Goal: Task Accomplishment & Management: Manage account settings

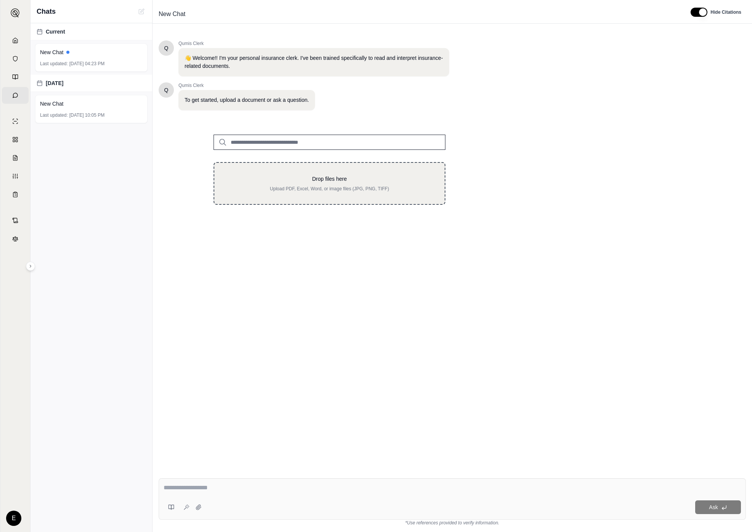
click at [369, 193] on div "Drop files here Upload PDF, Excel, Word, or image files (JPG, PNG, TIFF)" at bounding box center [330, 183] width 232 height 43
type input "**********"
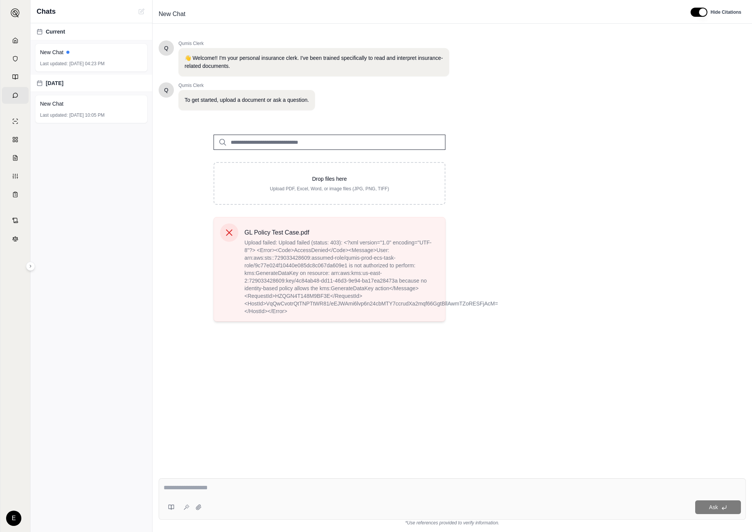
click at [344, 241] on span "Upload failed: Upload failed (status: 403): <?xml version="1.0" encoding="UTF-8…" at bounding box center [342, 277] width 195 height 76
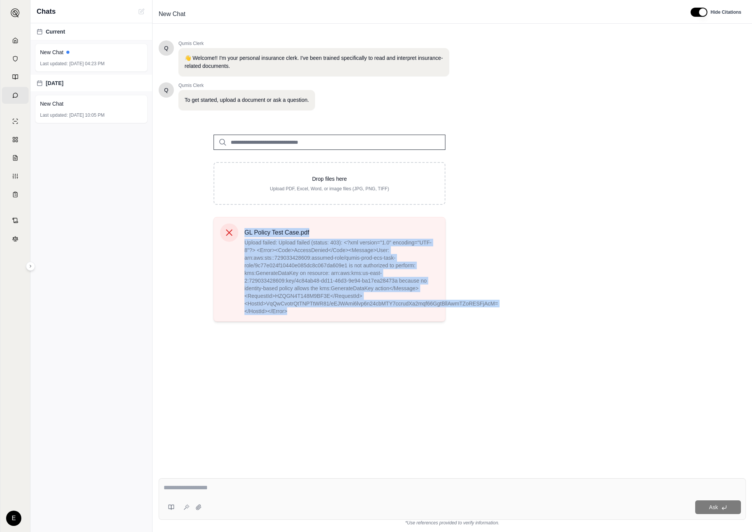
drag, startPoint x: 238, startPoint y: 240, endPoint x: 351, endPoint y: 313, distance: 134.7
click at [351, 313] on div "GL Policy Test Case.pdf Upload failed: Upload failed (status: 403): <?xml versi…" at bounding box center [329, 270] width 219 height 92
copy div "GL Policy Test Case.pdf Upload failed: Upload failed (status: 403): <?xml versi…"
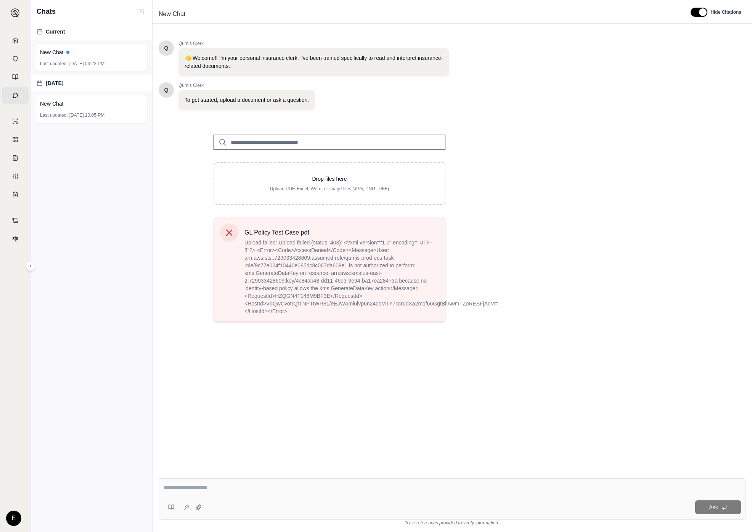
click at [364, 316] on div "GL Policy Test Case.pdf Upload failed: Upload failed (status: 403): <?xml versi…" at bounding box center [330, 269] width 232 height 105
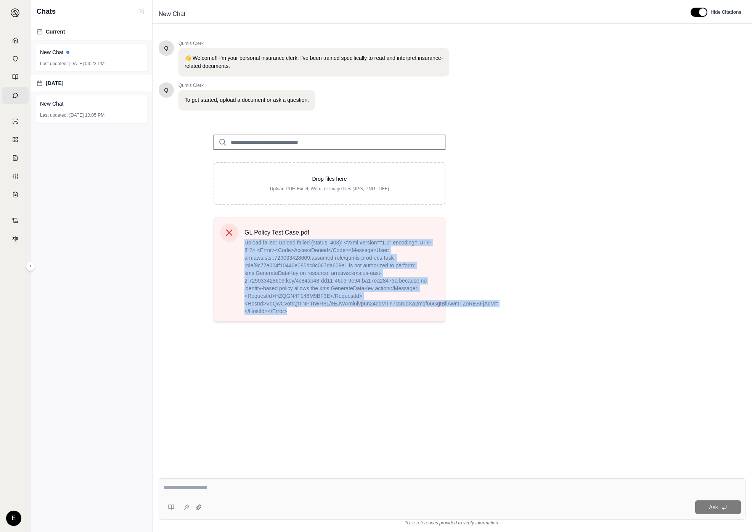
drag, startPoint x: 327, startPoint y: 308, endPoint x: 246, endPoint y: 242, distance: 105.0
click at [246, 242] on span "Upload failed: Upload failed (status: 403): <?xml version="1.0" encoding="UTF-8…" at bounding box center [342, 277] width 195 height 76
copy span "Upload failed: Upload failed (status: 403): <?xml version="1.0" encoding="UTF-8…"
click at [295, 398] on div "Q Qumis Clerk 👋 Welcome!! I'm your personal insurance clerk. I've been trained …" at bounding box center [453, 250] width 588 height 432
drag, startPoint x: 321, startPoint y: 316, endPoint x: 242, endPoint y: 243, distance: 108.0
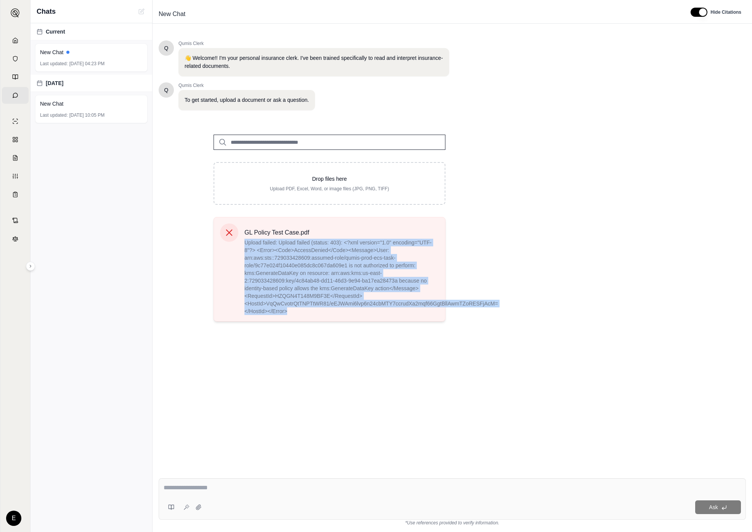
click at [242, 243] on div "GL Policy Test Case.pdf Upload failed: Upload failed (status: 403): <?xml versi…" at bounding box center [330, 269] width 232 height 105
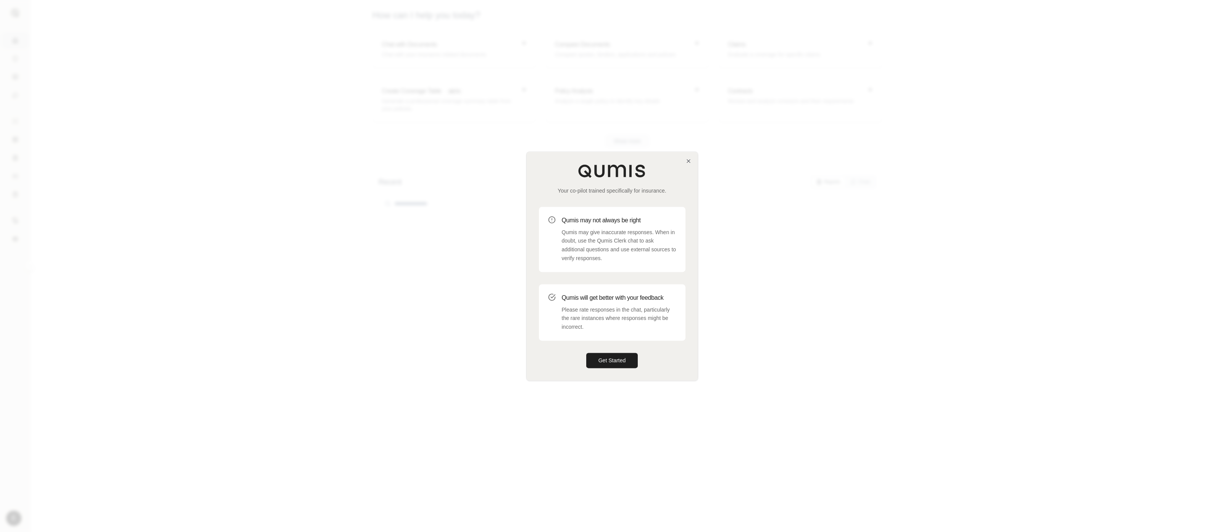
click at [481, 271] on div at bounding box center [612, 266] width 1224 height 532
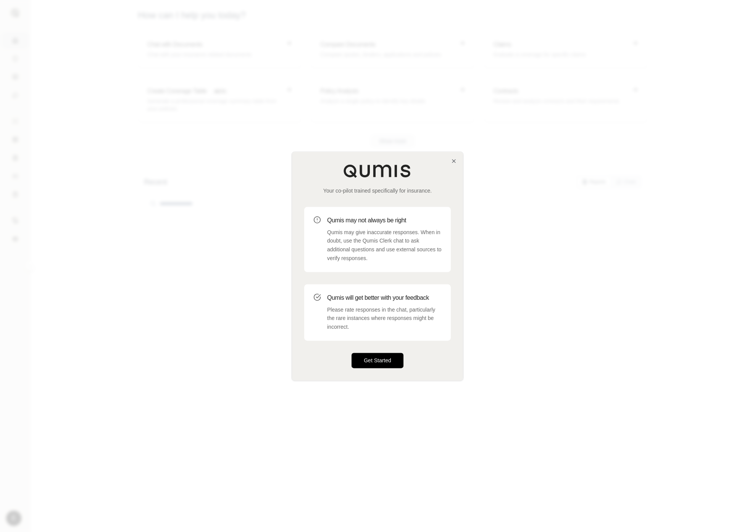
click at [377, 366] on button "Get Started" at bounding box center [377, 360] width 52 height 15
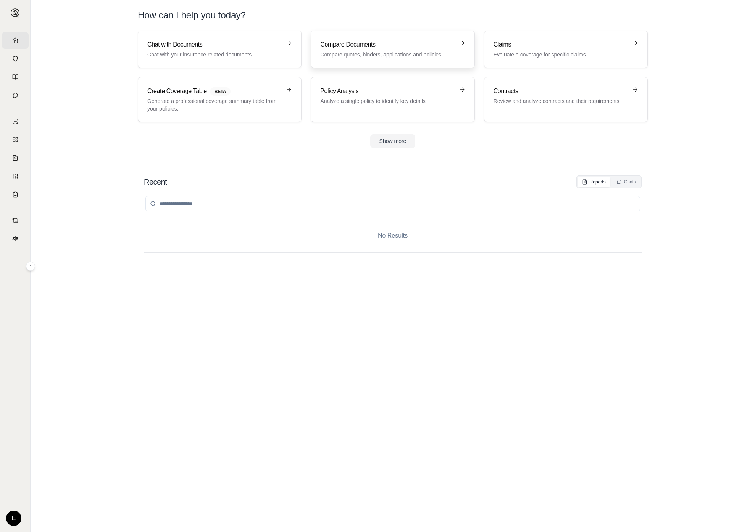
click at [391, 45] on h3 "Compare Documents" at bounding box center [387, 44] width 134 height 9
click at [209, 39] on link "Chat with Documents Chat with your insurance related documents" at bounding box center [220, 49] width 164 height 37
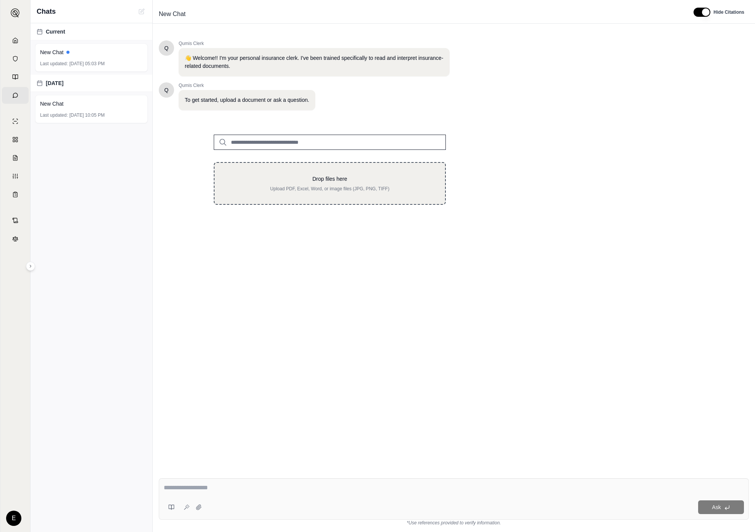
click at [340, 180] on p "Drop files here" at bounding box center [330, 179] width 206 height 8
type input "**********"
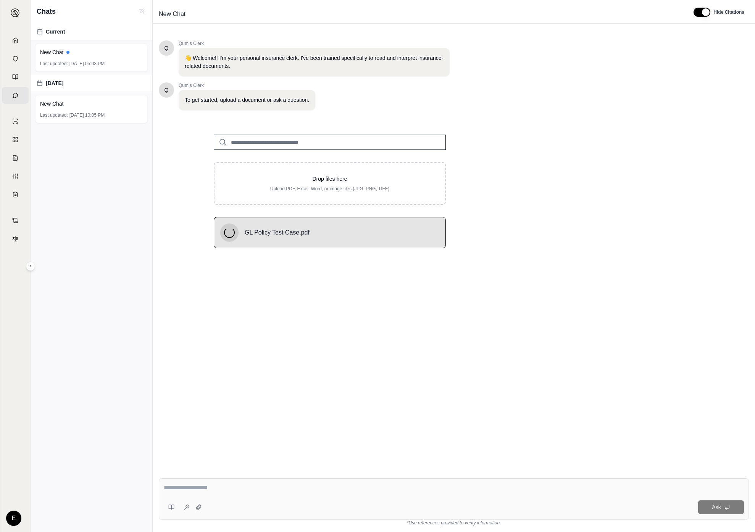
click at [463, 234] on div "Drop files here Upload PDF, Excel, Word, or image files (JPG, PNG, TIFF) GL Pol…" at bounding box center [330, 188] width 342 height 132
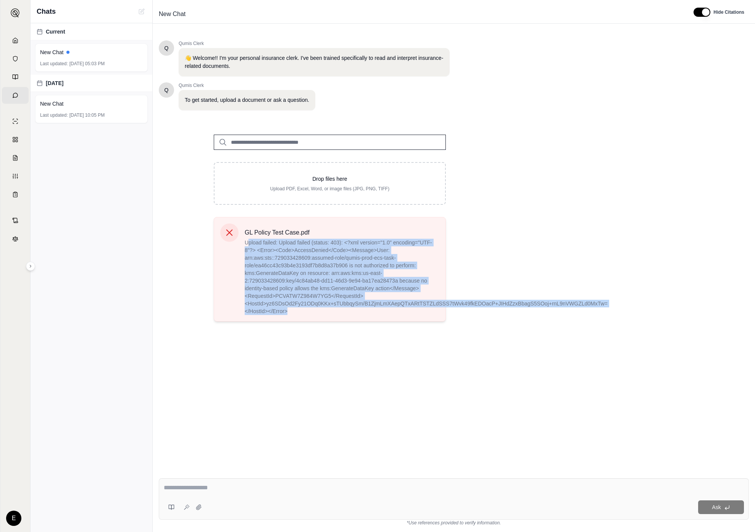
drag, startPoint x: 527, startPoint y: 313, endPoint x: 247, endPoint y: 243, distance: 287.8
click at [247, 243] on div "Q Qumis Clerk 👋 Welcome!! I'm your personal insurance clerk. I've been trained …" at bounding box center [454, 250] width 590 height 432
click at [570, 246] on div "Q Qumis Clerk 👋 Welcome!! I'm your personal insurance clerk. I've been trained …" at bounding box center [454, 250] width 590 height 432
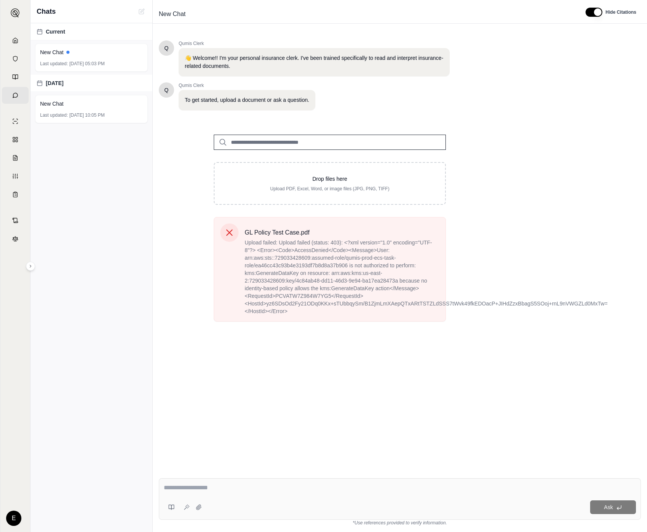
click at [514, 144] on div "Q Qumis Clerk 👋 Welcome!! I'm your personal insurance clerk. I've been trained …" at bounding box center [400, 250] width 482 height 432
click at [263, 143] on input "search" at bounding box center [330, 142] width 232 height 15
type input "*****"
click at [487, 155] on div "***** No results. Drop files here Upload PDF, Excel, Word, or image files (JPG,…" at bounding box center [330, 224] width 342 height 205
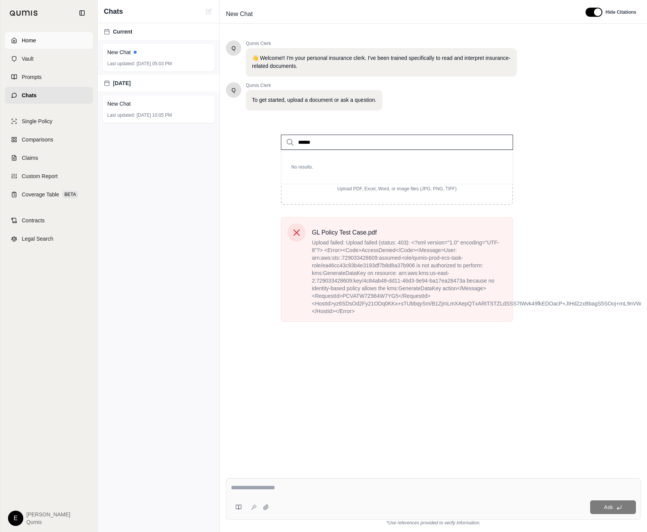
click at [19, 42] on link "Home" at bounding box center [49, 40] width 88 height 17
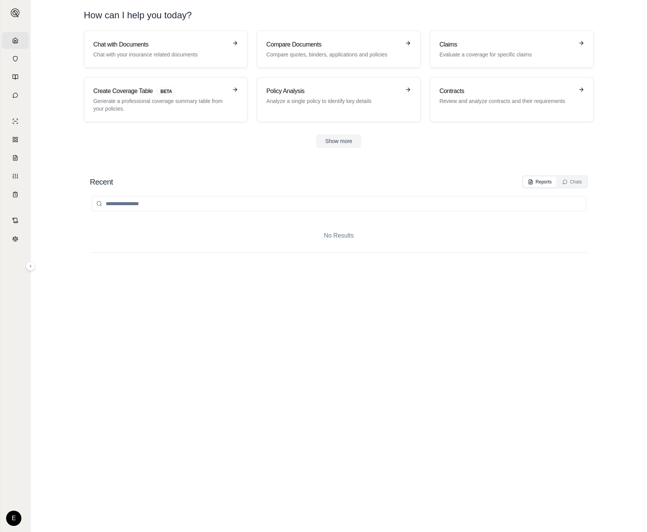
click at [392, 403] on div "No Results" at bounding box center [339, 352] width 498 height 329
click at [185, 59] on link "Chat with Documents Chat with your insurance related documents" at bounding box center [166, 49] width 164 height 37
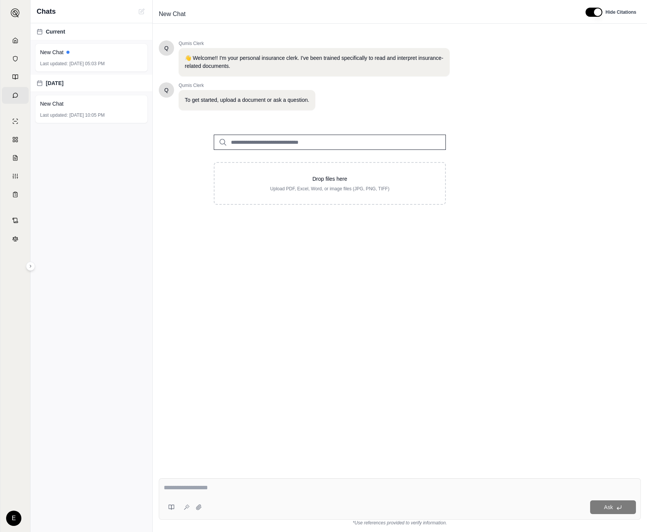
click at [175, 154] on div "Drop files here Upload PDF, Excel, Word, or image files (JPG, PNG, TIFF)" at bounding box center [330, 169] width 342 height 95
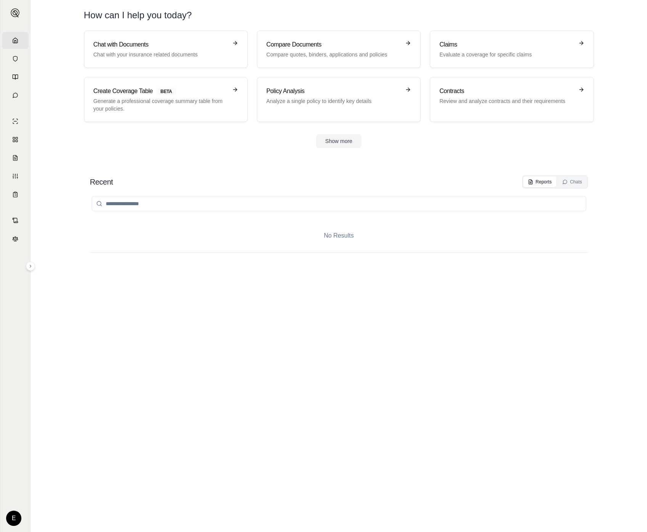
click at [172, 151] on section "Chat with Documents Chat with your insurance related documents Compare Document…" at bounding box center [339, 96] width 610 height 130
click at [480, 279] on div "No Results" at bounding box center [339, 352] width 498 height 329
click at [345, 206] on input "search" at bounding box center [339, 203] width 495 height 15
click at [283, 152] on section "Chat with Documents Chat with your insurance related documents Compare Document…" at bounding box center [339, 96] width 610 height 130
click at [352, 148] on section "Chat with Documents Chat with your insurance related documents Compare Document…" at bounding box center [339, 96] width 610 height 130
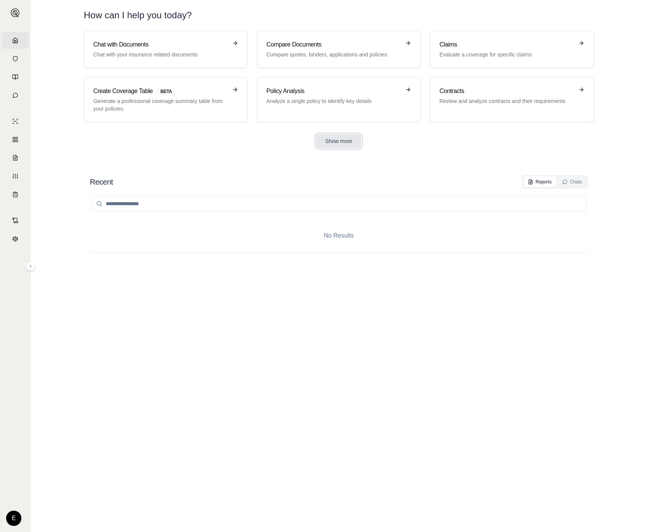
click at [350, 144] on button "Show more" at bounding box center [338, 141] width 45 height 14
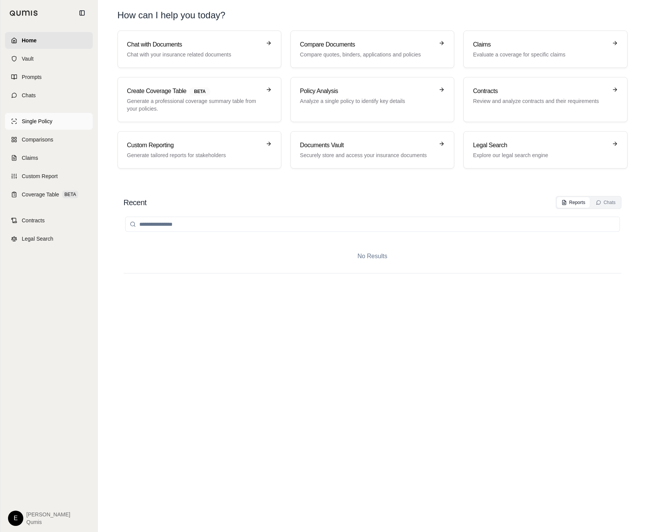
click at [46, 124] on span "Single Policy" at bounding box center [37, 122] width 31 height 8
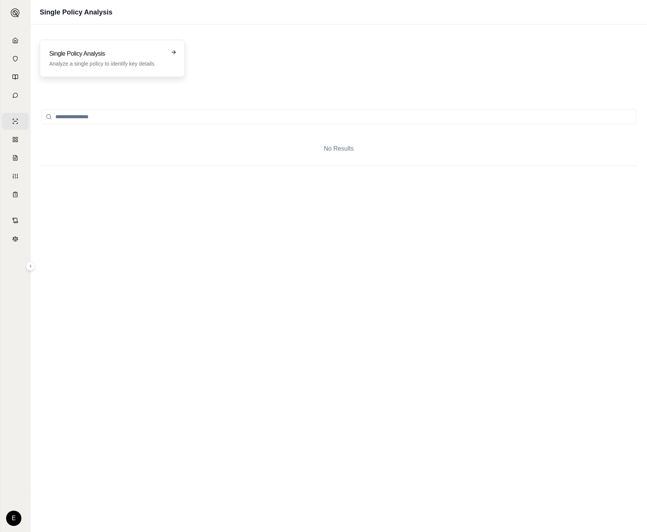
click at [145, 66] on p "Analyze a single policy to identify key details" at bounding box center [106, 64] width 115 height 8
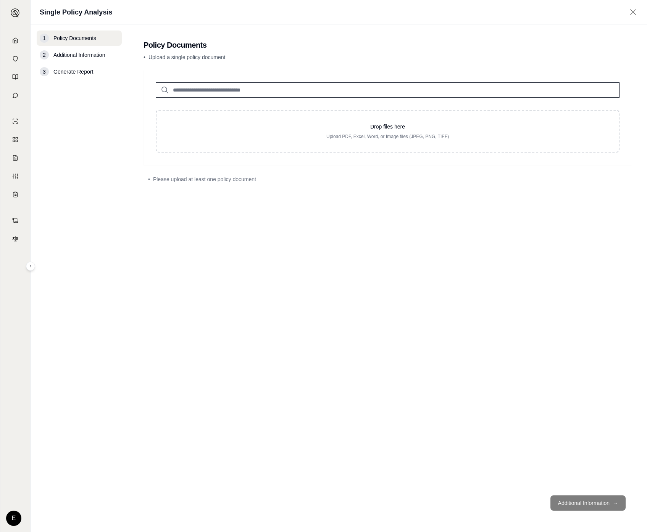
click at [328, 89] on input "search" at bounding box center [388, 89] width 464 height 15
click at [441, 92] on input "search" at bounding box center [388, 89] width 464 height 15
click at [473, 253] on div "Drop files here Upload PDF, Excel, Word, or Image files (JPEG, PNG, TIFF) • Ple…" at bounding box center [387, 279] width 488 height 419
click at [349, 91] on input "search" at bounding box center [388, 89] width 464 height 15
type input "***"
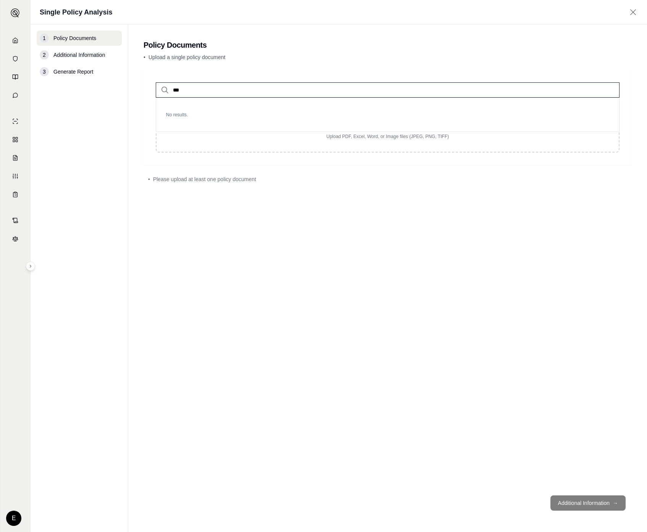
click at [482, 286] on div "*** No results. Drop files here Upload PDF, Excel, Word, or Image files (JPEG, …" at bounding box center [387, 279] width 488 height 419
click at [492, 273] on div "*** No results. Drop files here Upload PDF, Excel, Word, or Image files (JPEG, …" at bounding box center [387, 279] width 488 height 419
click at [18, 521] on html "Home Vault Prompts Chats Single Policy Comparisons Claims Custom Report Coverag…" at bounding box center [323, 266] width 647 height 532
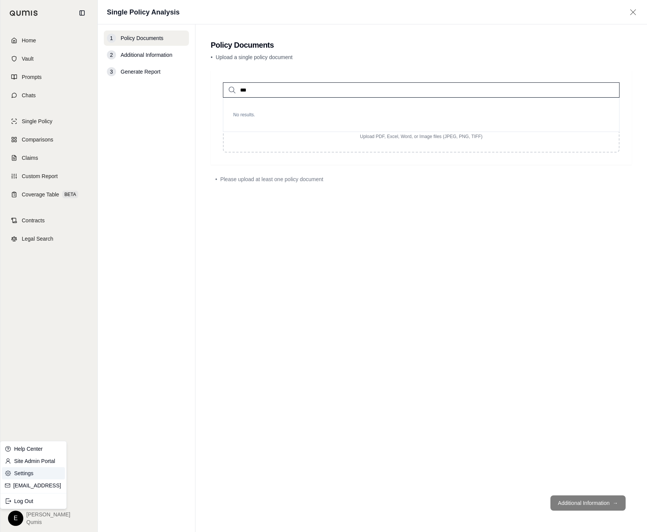
click at [40, 473] on link "Settings" at bounding box center [33, 473] width 63 height 12
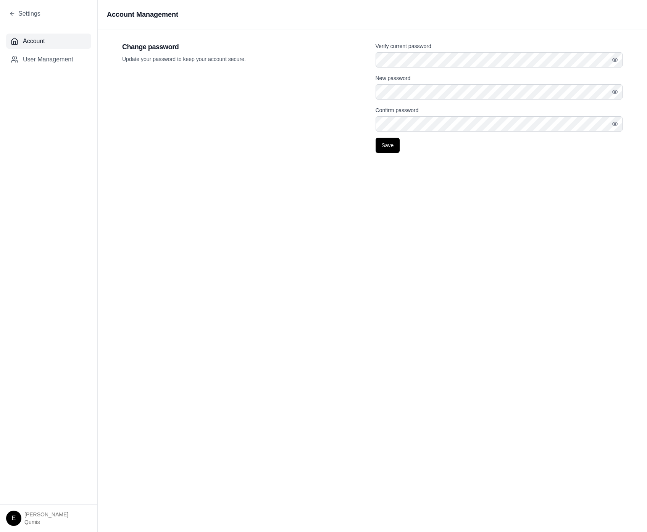
click at [267, 118] on div "Change password Update your password to keep your account secure." at bounding box center [245, 97] width 247 height 111
click at [71, 54] on button "User Management" at bounding box center [48, 59] width 85 height 15
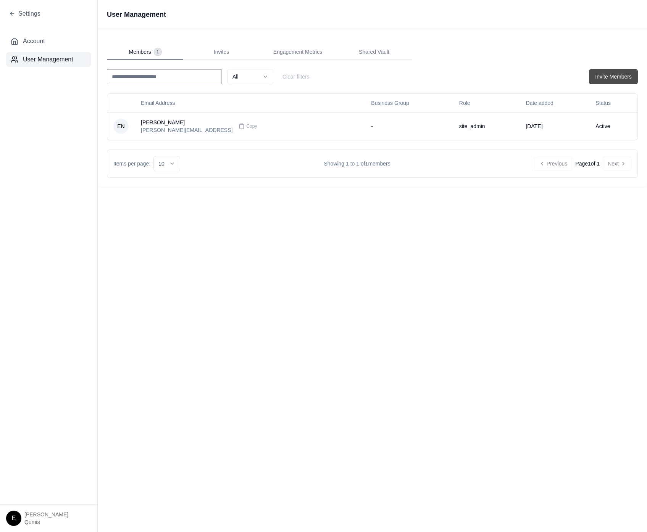
click at [633, 80] on button "Invite Members" at bounding box center [613, 76] width 49 height 15
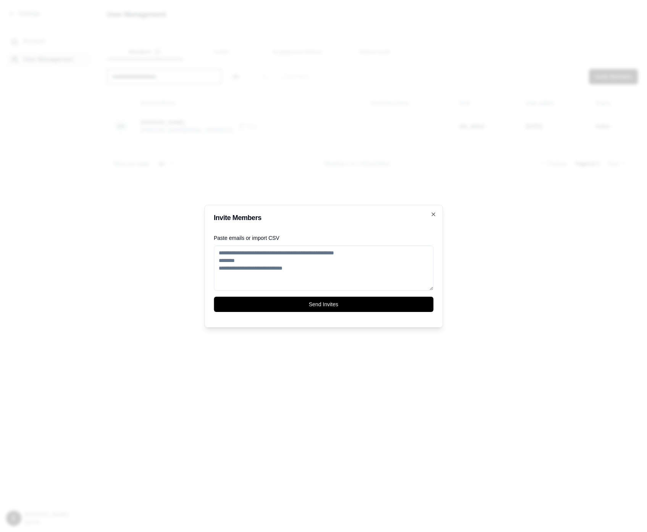
click at [544, 215] on div at bounding box center [323, 266] width 647 height 532
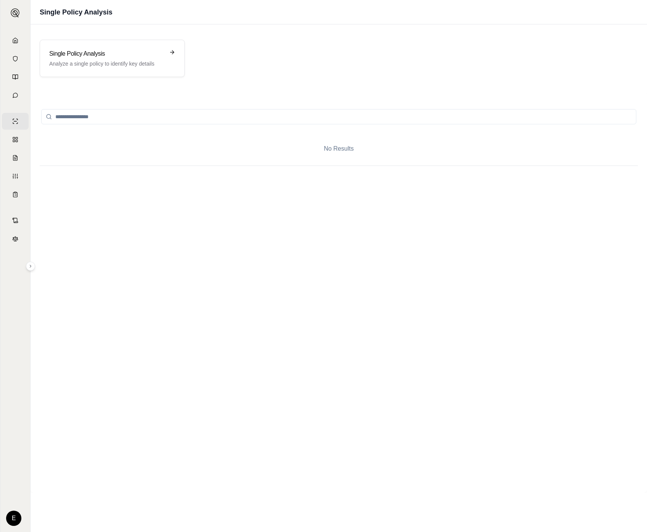
click at [430, 289] on div "No Results" at bounding box center [339, 292] width 598 height 382
click at [14, 37] on link "Home" at bounding box center [15, 40] width 27 height 17
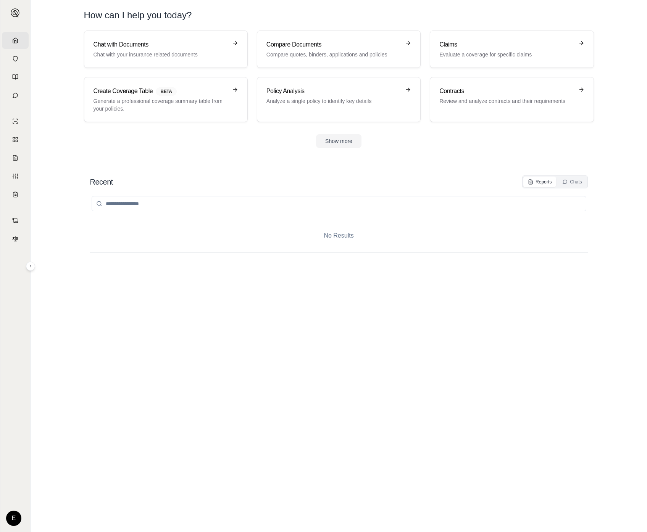
click at [253, 255] on div at bounding box center [339, 256] width 498 height 6
click at [390, 364] on div "No Results" at bounding box center [339, 352] width 498 height 329
click at [450, 287] on div "No Results" at bounding box center [339, 352] width 498 height 329
click at [332, 137] on button "Show more" at bounding box center [338, 141] width 45 height 14
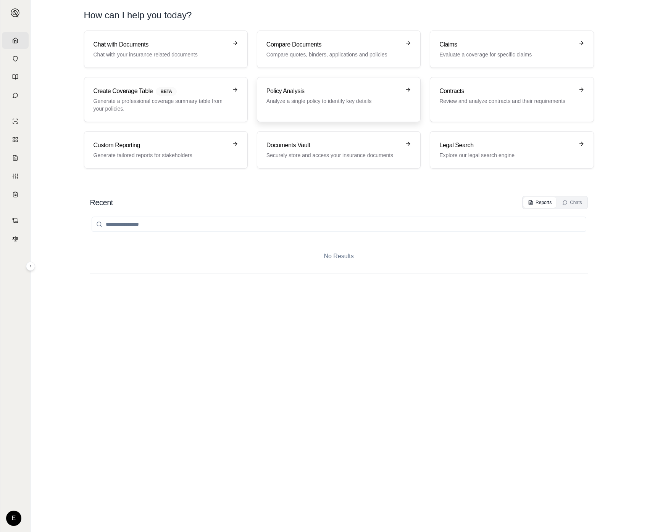
click at [322, 91] on h3 "Policy Analysis" at bounding box center [333, 91] width 134 height 9
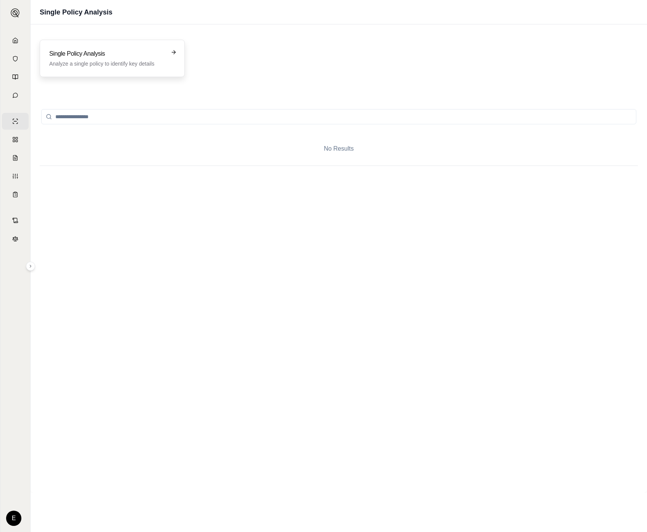
drag, startPoint x: 178, startPoint y: 80, endPoint x: 156, endPoint y: 50, distance: 36.9
click at [177, 80] on div "Single Policy Analysis Analyze a single policy to identify key details" at bounding box center [339, 59] width 616 height 56
click at [156, 50] on h3 "Single Policy Analysis" at bounding box center [106, 53] width 115 height 9
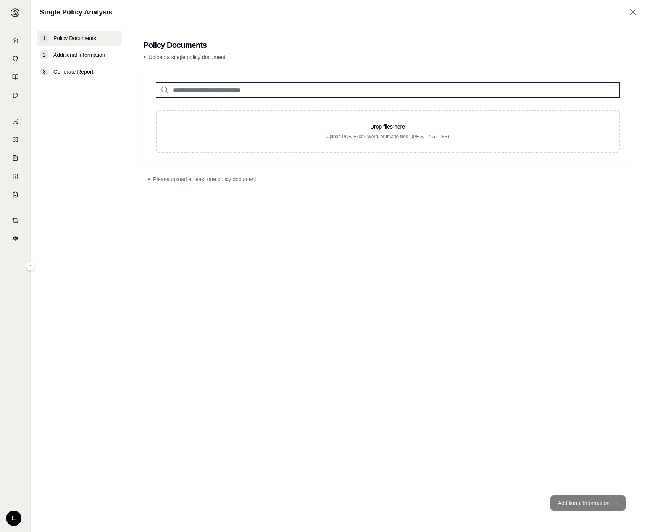
click at [249, 208] on div "Drop files here Upload PDF, Excel, Word, or Image files (JPEG, PNG, TIFF) • Ple…" at bounding box center [387, 279] width 488 height 419
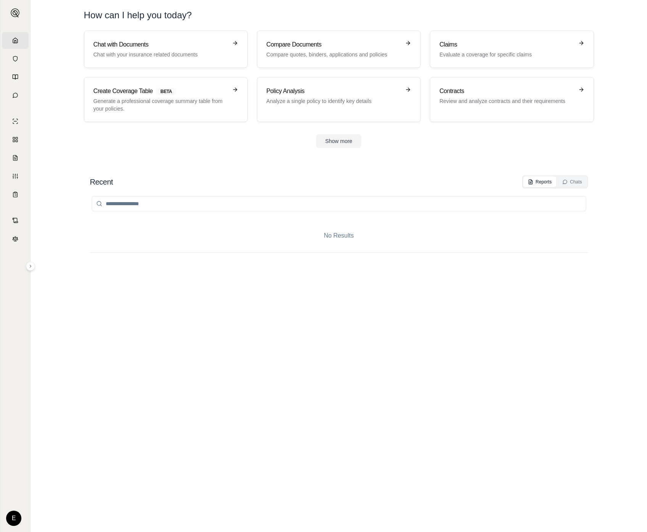
click at [249, 161] on section "Recent Reports Chats No Results" at bounding box center [339, 346] width 610 height 372
click at [248, 159] on section "Chat with Documents Chat with your insurance related documents Compare Document…" at bounding box center [339, 96] width 610 height 130
click at [334, 138] on button "Show more" at bounding box center [338, 141] width 45 height 14
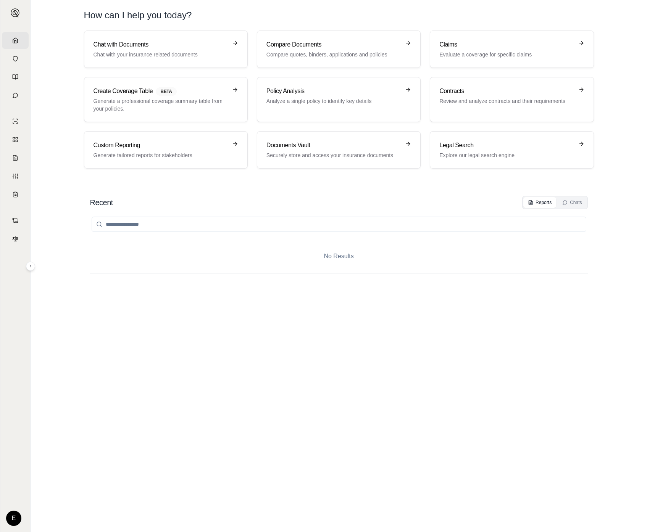
click at [388, 310] on div "No Results" at bounding box center [339, 363] width 498 height 308
click at [376, 326] on div "No Results" at bounding box center [339, 363] width 498 height 308
click at [359, 355] on div "No Results" at bounding box center [339, 363] width 498 height 308
click at [12, 59] on icon at bounding box center [15, 59] width 6 height 6
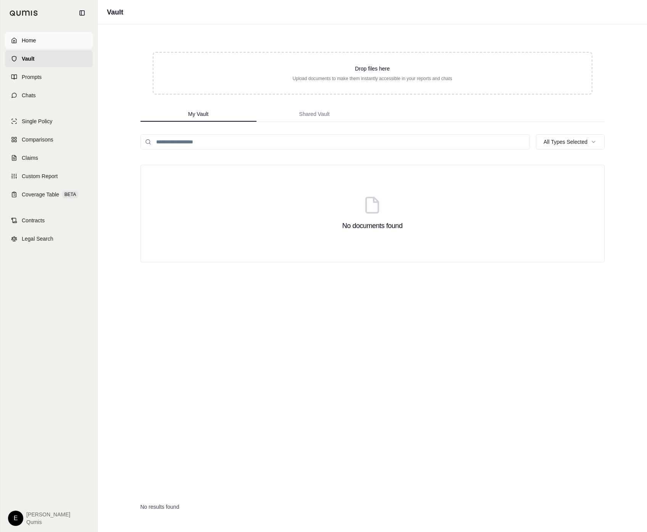
click at [23, 40] on span "Home" at bounding box center [29, 41] width 14 height 8
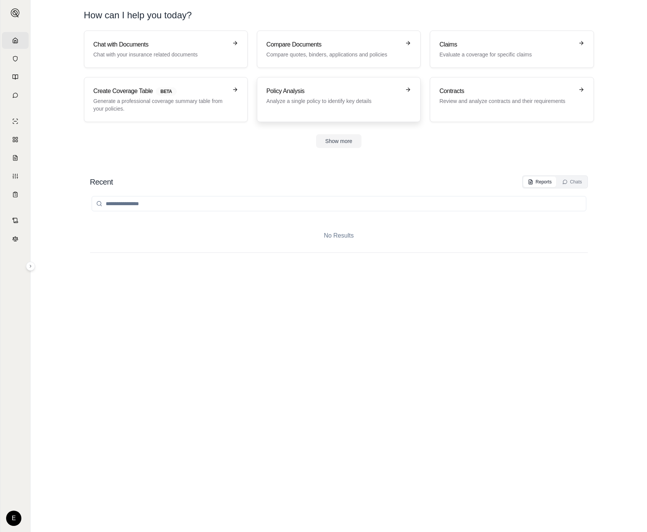
click at [319, 114] on link "Policy Analysis Analyze a single policy to identify key details" at bounding box center [339, 99] width 164 height 45
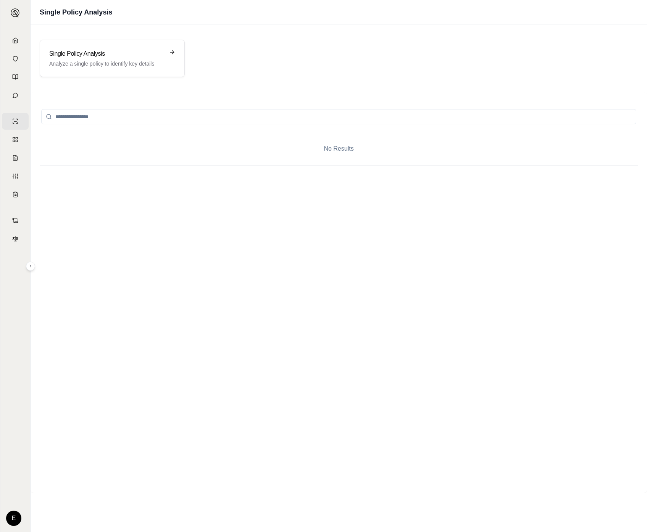
click at [423, 259] on div "No Results" at bounding box center [339, 292] width 598 height 382
click at [594, 321] on div "No Results" at bounding box center [339, 292] width 598 height 382
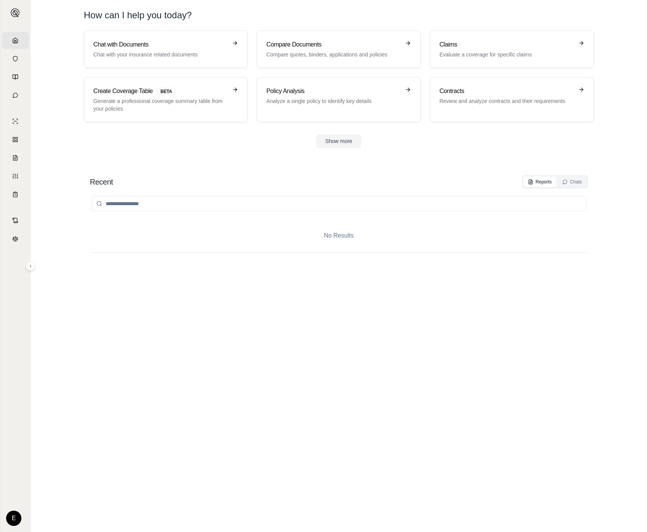
click at [524, 292] on div "No Results" at bounding box center [339, 352] width 498 height 329
click at [357, 149] on section "Chat with Documents Chat with your insurance related documents Compare Document…" at bounding box center [339, 96] width 610 height 130
click at [348, 139] on button "Show more" at bounding box center [338, 141] width 45 height 14
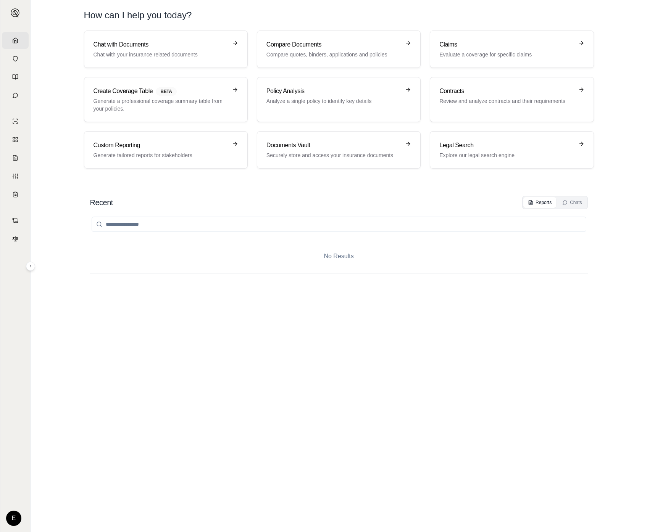
click at [442, 350] on div "No Results" at bounding box center [339, 363] width 498 height 308
click at [530, 159] on p "Explore our legal search engine" at bounding box center [506, 155] width 134 height 8
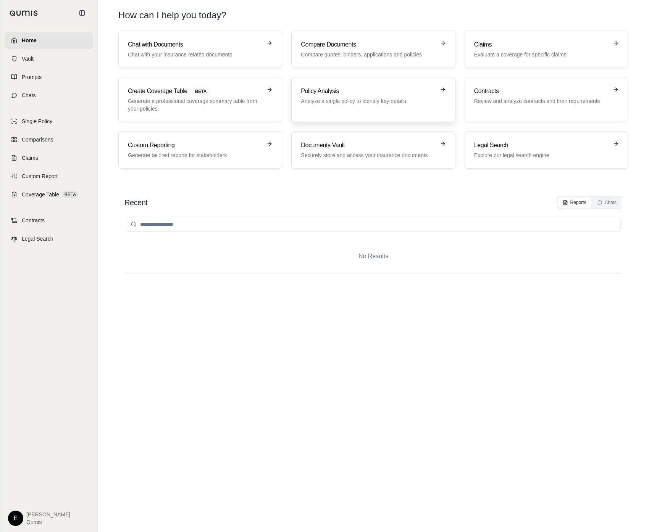
click at [343, 94] on h3 "Policy Analysis" at bounding box center [368, 91] width 134 height 9
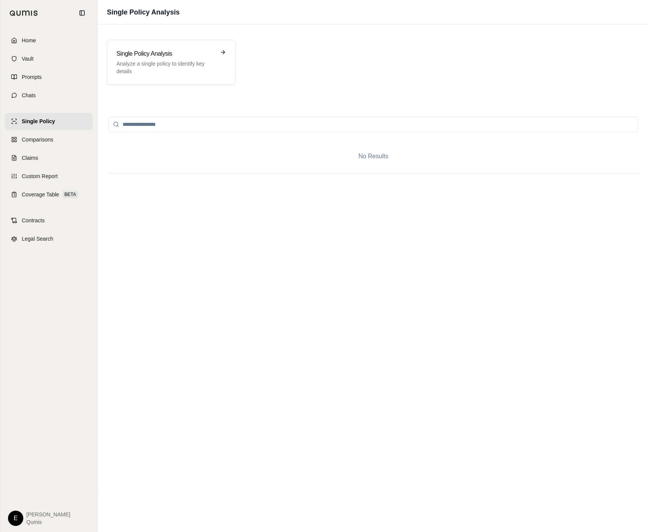
click at [371, 86] on div "Single Policy Analysis Analyze a single policy to identify key details" at bounding box center [373, 62] width 551 height 63
click at [132, 72] on p "Analyze a single policy to identify key details" at bounding box center [165, 67] width 99 height 15
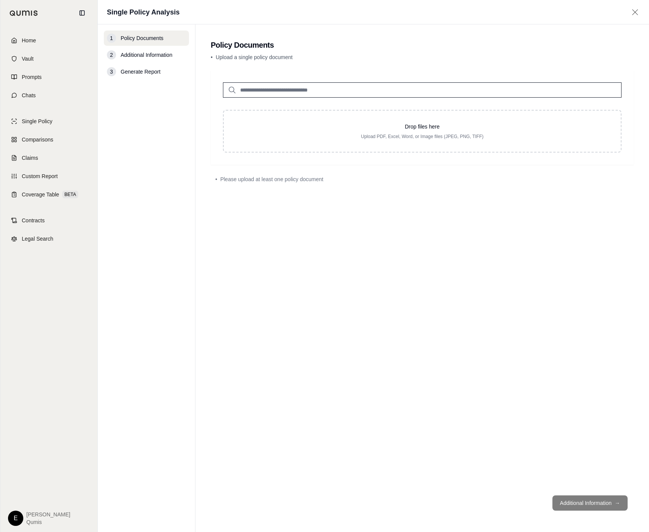
click at [311, 87] on input "search" at bounding box center [422, 89] width 398 height 15
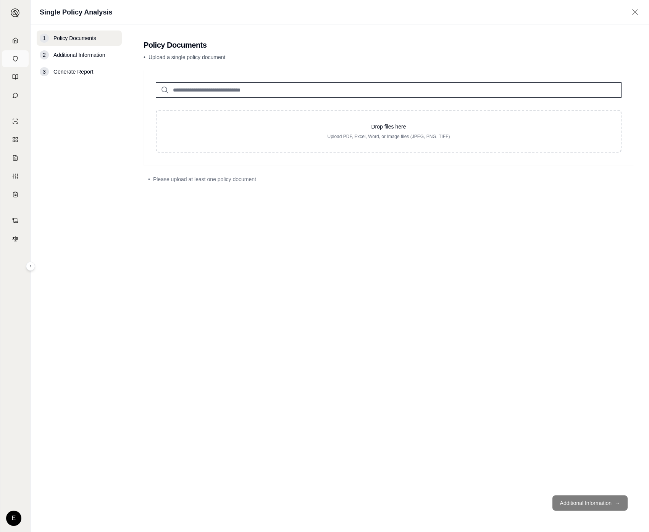
click at [18, 57] on link "Vault" at bounding box center [15, 58] width 27 height 17
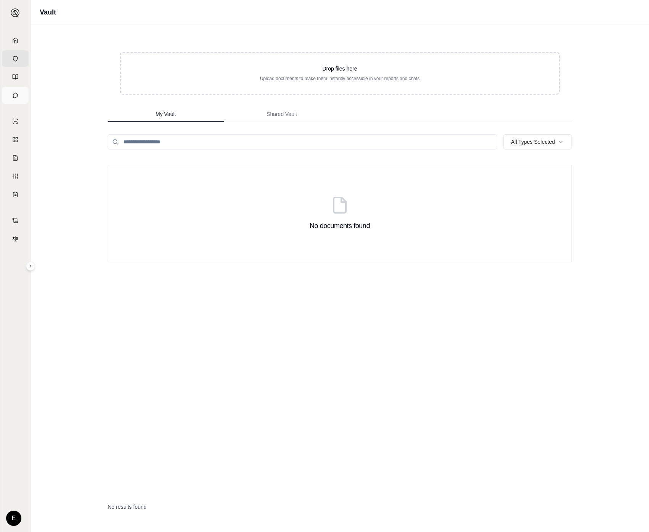
click at [25, 88] on link "Chats" at bounding box center [15, 95] width 27 height 17
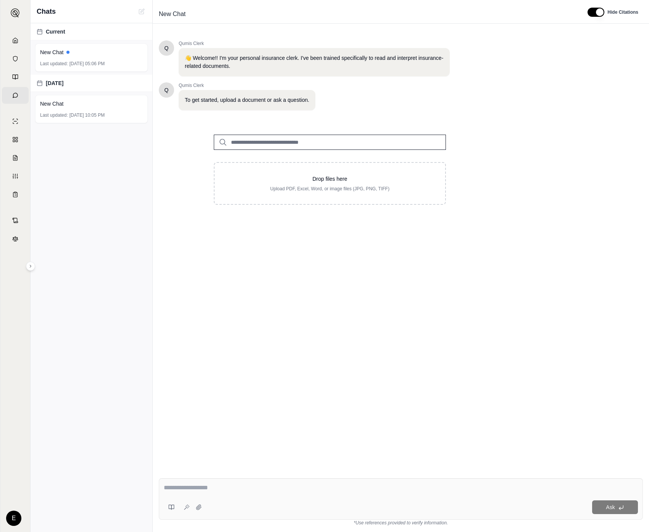
click at [481, 286] on div "Q Qumis Clerk 👋 Welcome!! I'm your personal insurance clerk. I've been trained …" at bounding box center [401, 250] width 484 height 432
click at [613, 335] on div "Q Qumis Clerk 👋 Welcome!! I'm your personal insurance clerk. I've been trained …" at bounding box center [401, 250] width 484 height 432
click at [26, 64] on link "Vault" at bounding box center [15, 58] width 27 height 17
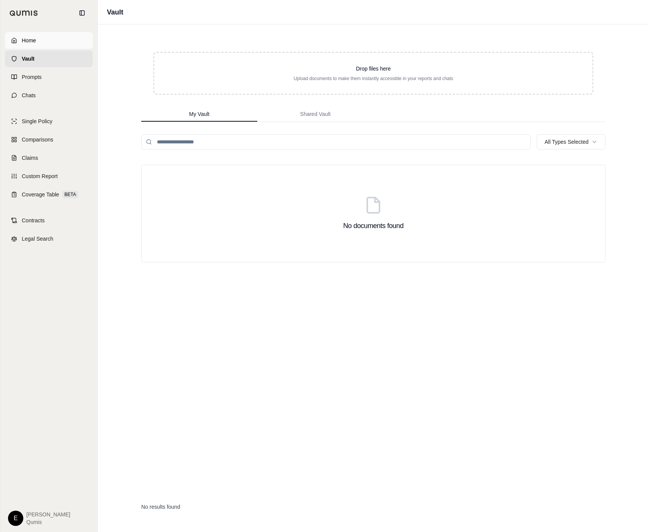
click at [13, 43] on link "Home" at bounding box center [49, 40] width 88 height 17
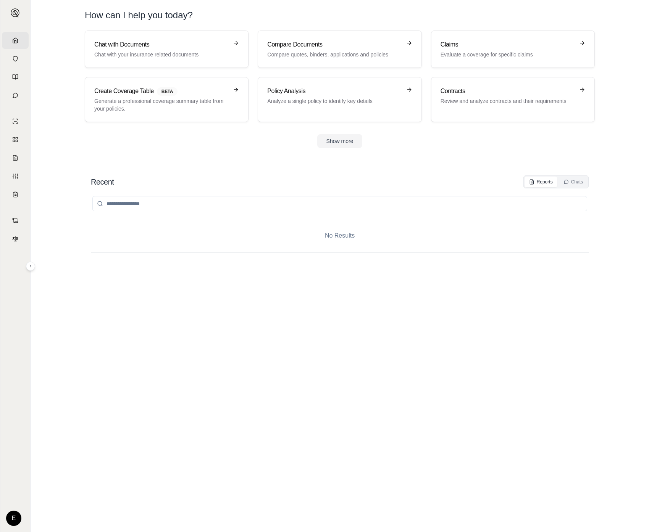
drag, startPoint x: 211, startPoint y: 298, endPoint x: 214, endPoint y: 295, distance: 4.1
click at [213, 296] on div "No Results" at bounding box center [340, 352] width 498 height 329
click at [249, 321] on div "No Results" at bounding box center [340, 352] width 498 height 329
drag, startPoint x: 378, startPoint y: 377, endPoint x: 373, endPoint y: 380, distance: 5.5
click at [377, 377] on div "No Results" at bounding box center [340, 352] width 498 height 329
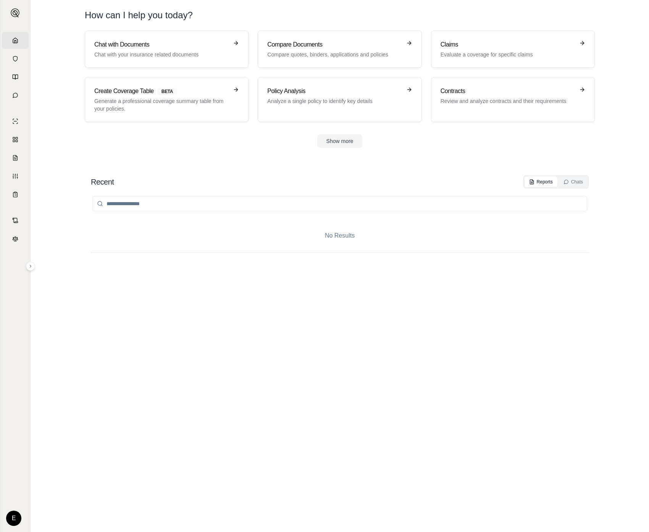
click at [398, 367] on div "No Results" at bounding box center [340, 352] width 498 height 329
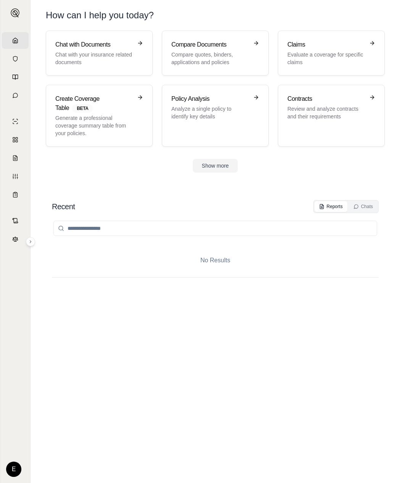
click at [363, 191] on section "Recent Reports Chats No Results" at bounding box center [215, 334] width 363 height 298
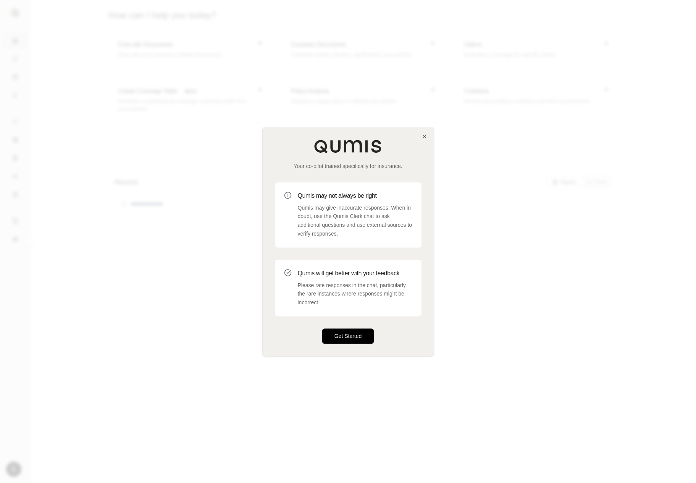
click at [356, 341] on button "Get Started" at bounding box center [348, 335] width 52 height 15
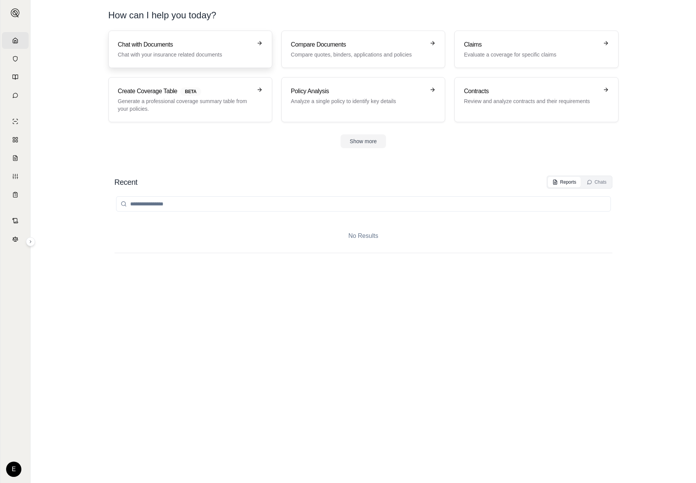
click at [169, 52] on p "Chat with your insurance related documents" at bounding box center [185, 55] width 134 height 8
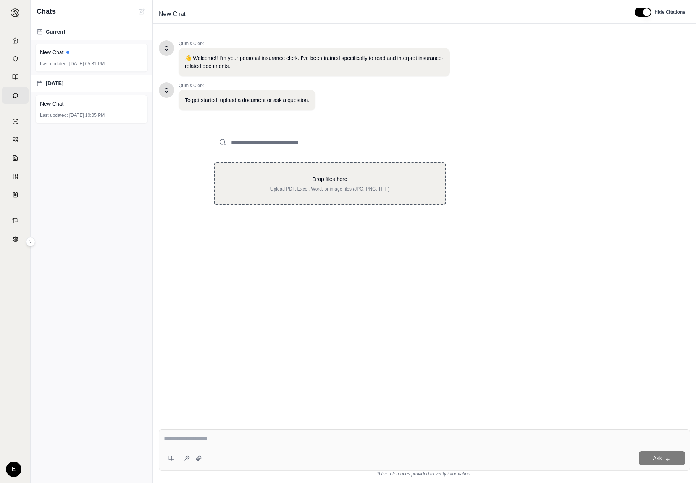
click at [337, 191] on p "Upload PDF, Excel, Word, or image files (JPG, PNG, TIFF)" at bounding box center [330, 189] width 206 height 6
type input "**********"
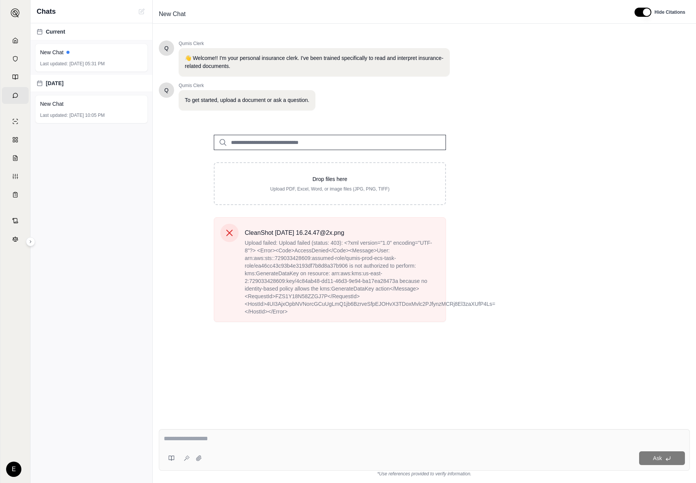
click at [425, 305] on span "Upload failed: Upload failed (status: 403): <?xml version="1.0" encoding="UTF-8…" at bounding box center [342, 277] width 195 height 76
click at [423, 305] on span "Upload failed: Upload failed (status: 403): <?xml version="1.0" encoding="UTF-8…" at bounding box center [342, 277] width 195 height 76
click at [308, 300] on span "Upload failed: Upload failed (status: 403): <?xml version="1.0" encoding="UTF-8…" at bounding box center [342, 277] width 195 height 76
click at [314, 296] on span "Upload failed: Upload failed (status: 403): <?xml version="1.0" encoding="UTF-8…" at bounding box center [342, 277] width 195 height 76
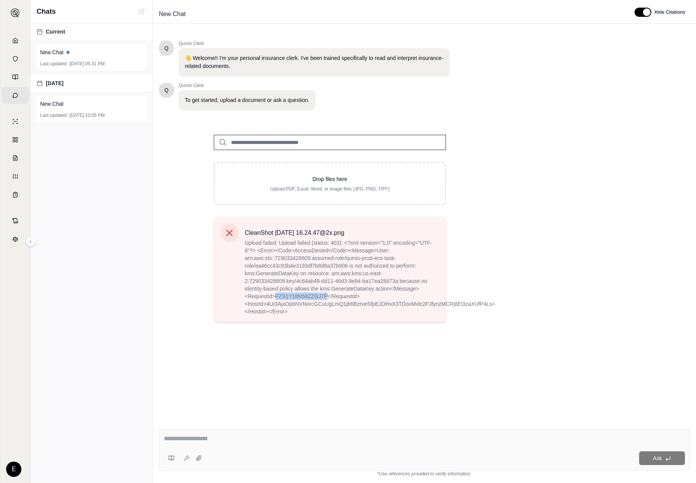
click at [314, 296] on span "Upload failed: Upload failed (status: 403): <?xml version="1.0" encoding="UTF-8…" at bounding box center [342, 277] width 195 height 76
click at [306, 303] on span "Upload failed: Upload failed (status: 403): <?xml version="1.0" encoding="UTF-8…" at bounding box center [342, 277] width 195 height 76
click at [372, 322] on div "CleanShot 2025-09-16 at 16.24.47@2x.png Upload failed: Upload failed (status: 4…" at bounding box center [329, 272] width 256 height 111
click at [368, 261] on span "Upload failed: Upload failed (status: 403): <?xml version="1.0" encoding="UTF-8…" at bounding box center [342, 277] width 195 height 76
drag, startPoint x: 566, startPoint y: 112, endPoint x: 526, endPoint y: 2, distance: 117.0
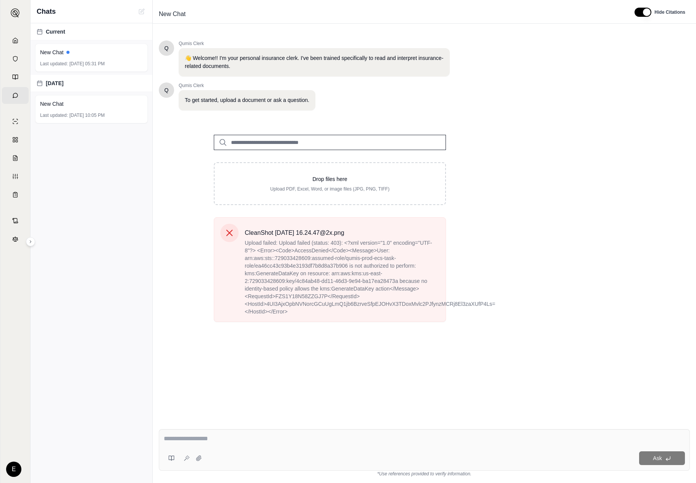
click at [0, 0] on div "Home Vault Prompts Chats Single Policy Comparisons Claims Custom Report Coverag…" at bounding box center [348, 241] width 696 height 483
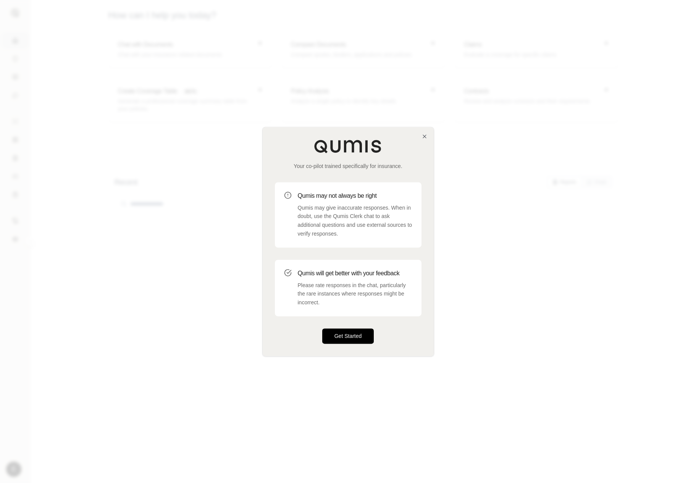
click at [354, 333] on button "Get Started" at bounding box center [348, 335] width 52 height 15
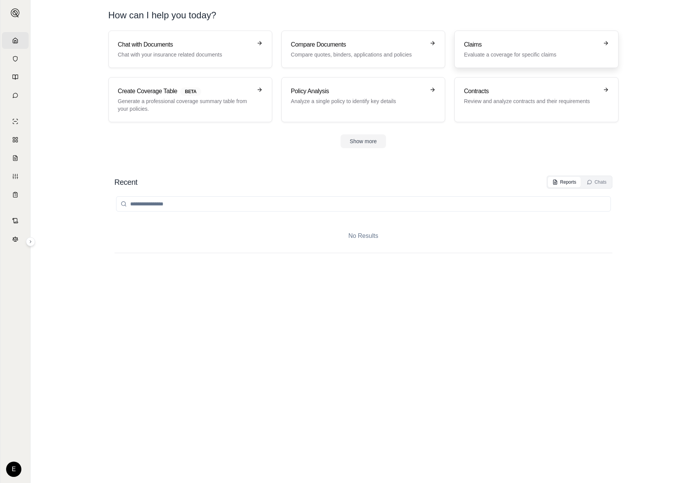
drag, startPoint x: 354, startPoint y: 333, endPoint x: 572, endPoint y: 51, distance: 356.3
click at [0, 0] on div "Home Vault Prompts Chats Single Policy Comparisons Claims Custom Report Coverag…" at bounding box center [348, 241] width 696 height 483
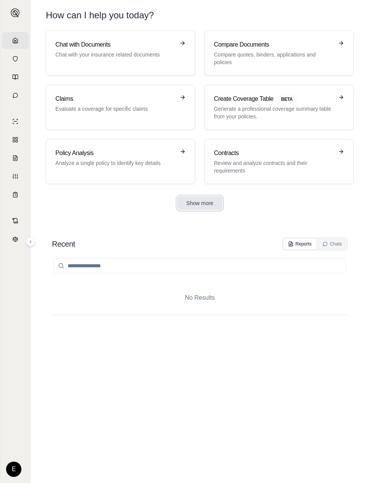
click at [200, 204] on button "Show more" at bounding box center [199, 203] width 45 height 14
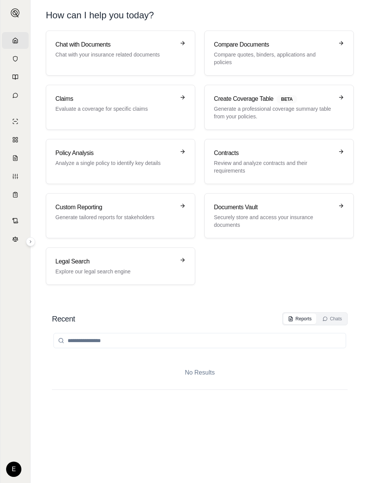
click at [161, 78] on div "Chat with Documents Chat with your insurance related documents Compare Document…" at bounding box center [200, 158] width 308 height 254
click at [177, 57] on div "Chat with Documents Chat with your insurance related documents" at bounding box center [120, 53] width 130 height 26
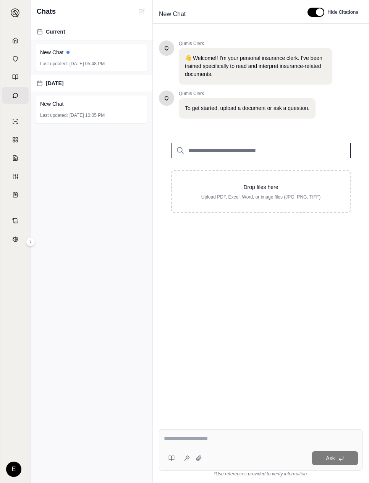
click at [247, 167] on div "Drop files here Upload PDF, Excel, Word, or image files (JPG, PNG, TIFF)" at bounding box center [261, 171] width 204 height 82
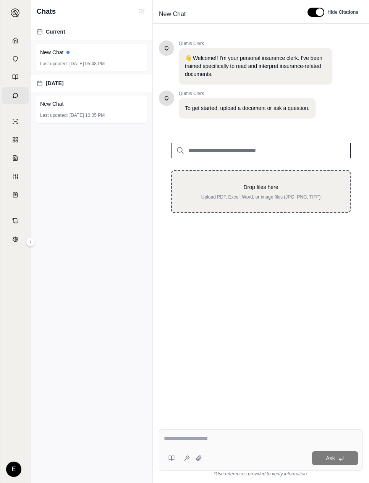
click at [240, 180] on div "Drop files here Upload PDF, Excel, Word, or image files (JPG, PNG, TIFF)" at bounding box center [260, 191] width 179 height 43
type input "**********"
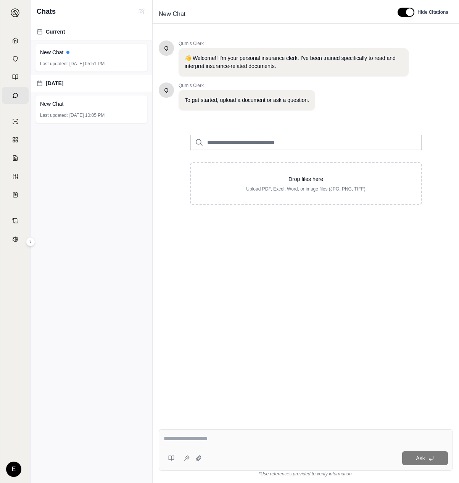
click at [319, 232] on div "Q Qumis Clerk 👋 Welcome!! I'm your personal insurance clerk. I've been trained …" at bounding box center [306, 225] width 294 height 382
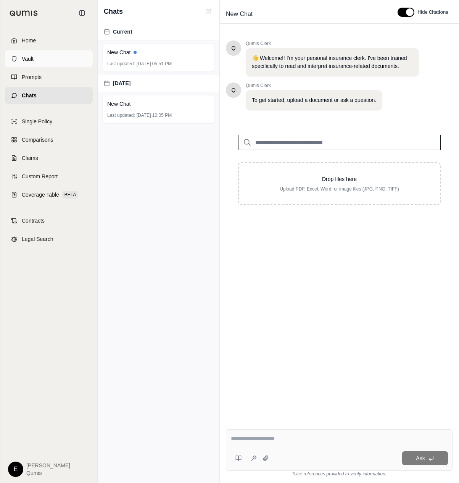
click at [21, 61] on link "Vault" at bounding box center [49, 58] width 88 height 17
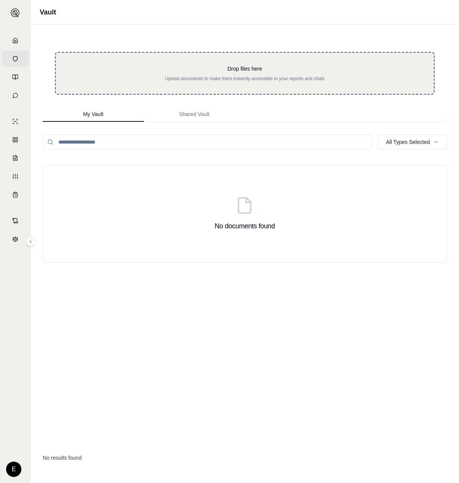
click at [240, 74] on div "Drop files here Upload documents to make them instantly accessible in your repo…" at bounding box center [245, 73] width 354 height 17
type input "**********"
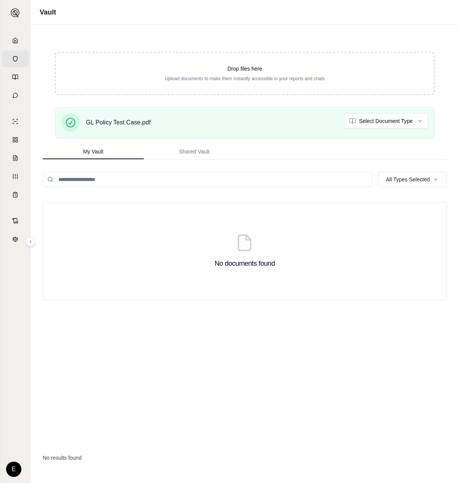
click at [331, 325] on div "No documents found" at bounding box center [245, 321] width 404 height 239
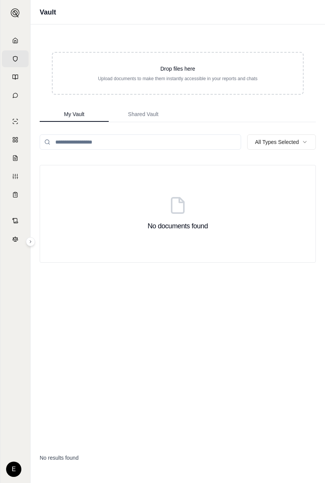
click at [243, 188] on div "No documents found" at bounding box center [178, 214] width 276 height 98
click at [126, 141] on input "search" at bounding box center [141, 141] width 203 height 15
type input "*"
click at [168, 216] on div "No documents found" at bounding box center [178, 213] width 60 height 35
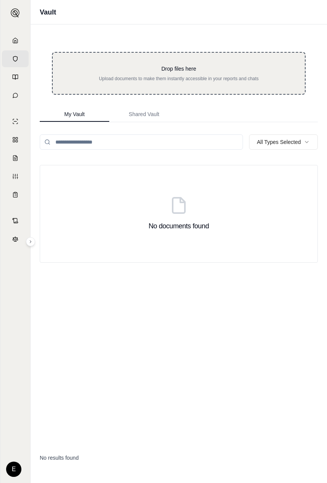
click at [222, 91] on div "Drop files here Upload documents to make them instantly accessible in your repo…" at bounding box center [178, 73] width 253 height 43
type input "**********"
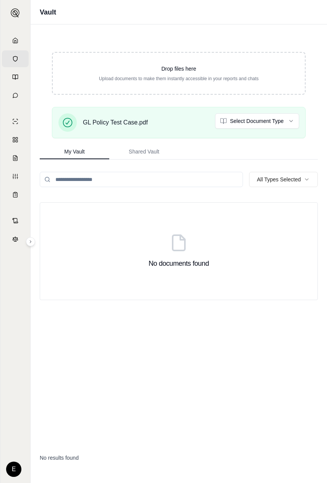
click at [259, 271] on div "No documents found" at bounding box center [179, 251] width 278 height 98
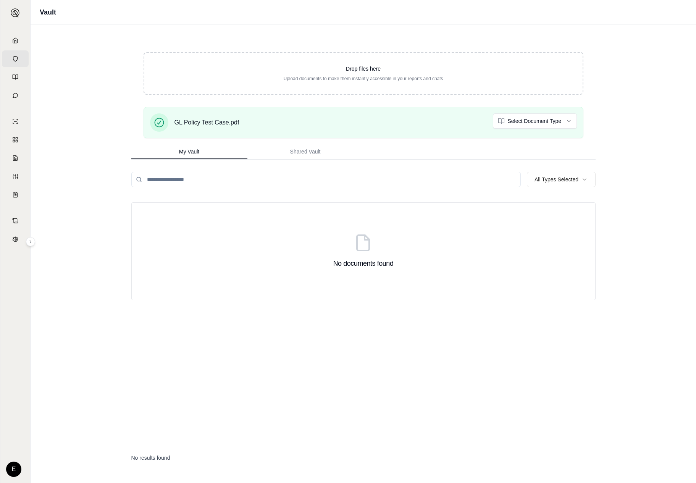
click at [11, 31] on div "Home Vault Prompts Chats Single Policy Comparisons Claims Custom Report Coverag…" at bounding box center [15, 254] width 30 height 457
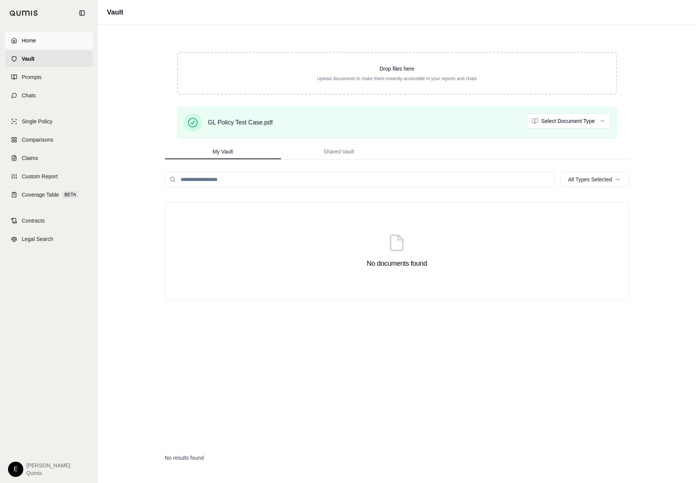
click at [11, 33] on link "Home" at bounding box center [49, 40] width 88 height 17
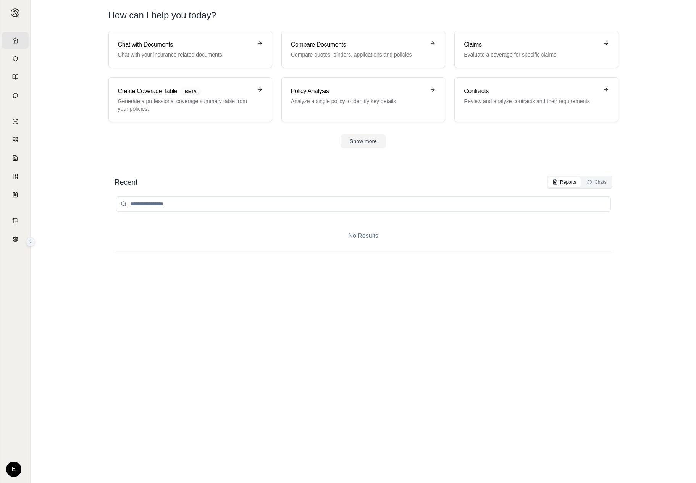
click at [31, 242] on icon at bounding box center [30, 241] width 5 height 5
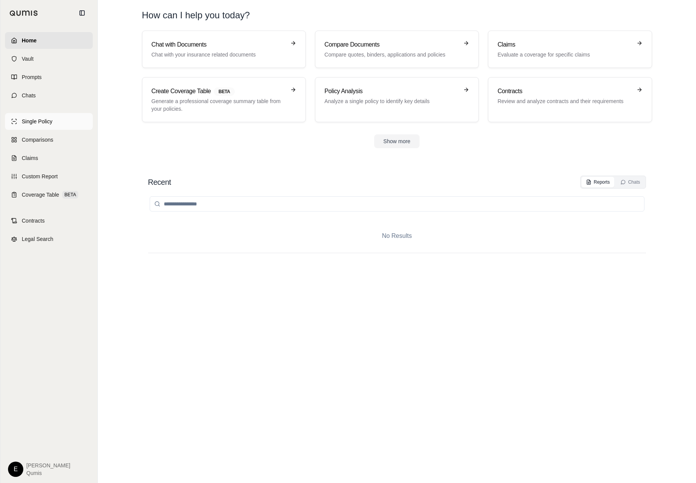
click at [57, 119] on link "Single Policy" at bounding box center [49, 121] width 88 height 17
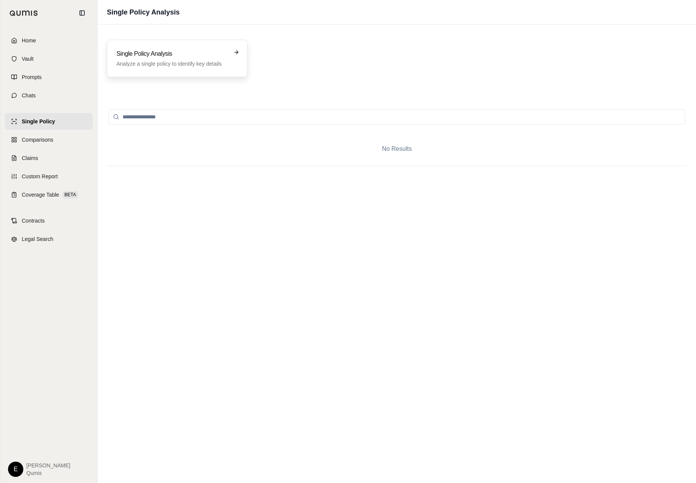
click at [197, 45] on div "Single Policy Analysis Analyze a single policy to identify key details" at bounding box center [177, 58] width 140 height 37
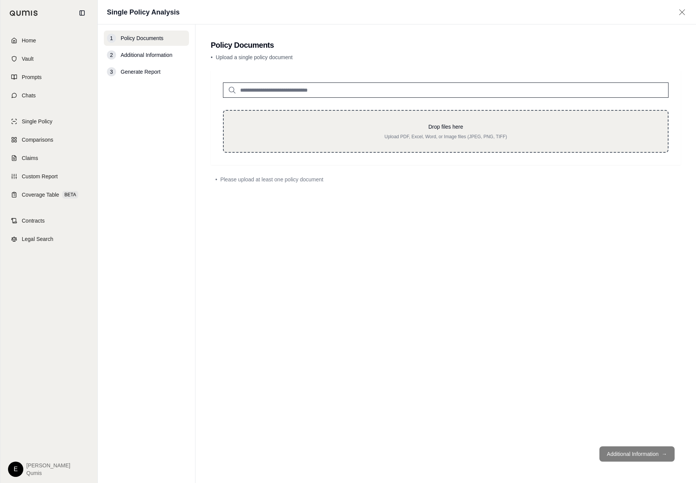
click at [326, 121] on div "Drop files here Upload PDF, Excel, Word, or Image files (JPEG, PNG, TIFF)" at bounding box center [445, 131] width 445 height 43
type input "**********"
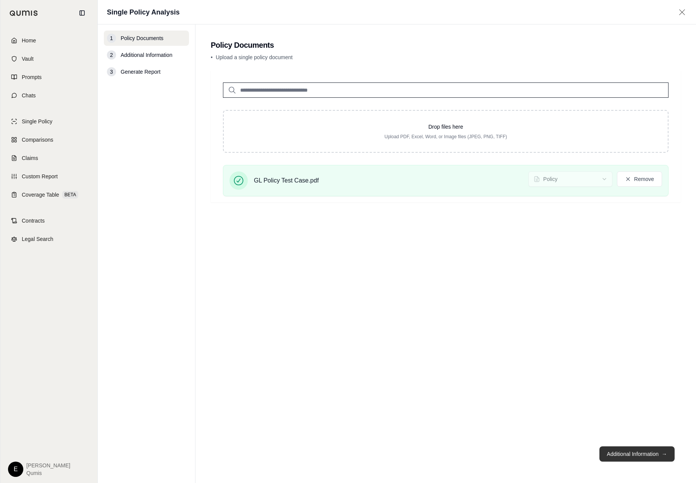
click at [326, 448] on button "Additional Information →" at bounding box center [636, 453] width 75 height 15
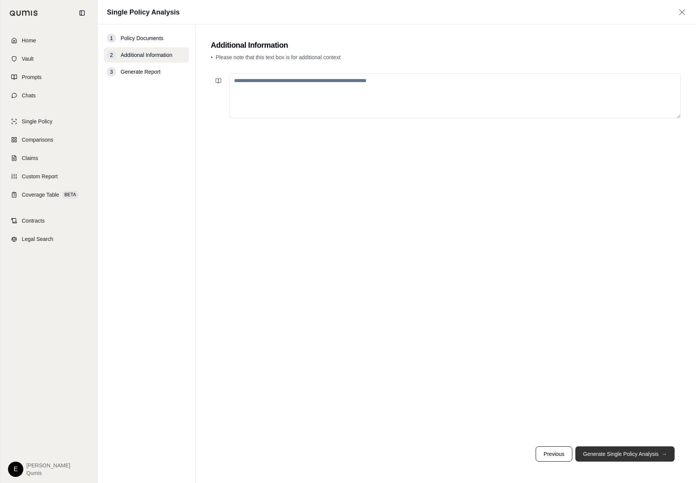
click at [326, 450] on button "Generate Single Policy Analysis →" at bounding box center [624, 453] width 99 height 15
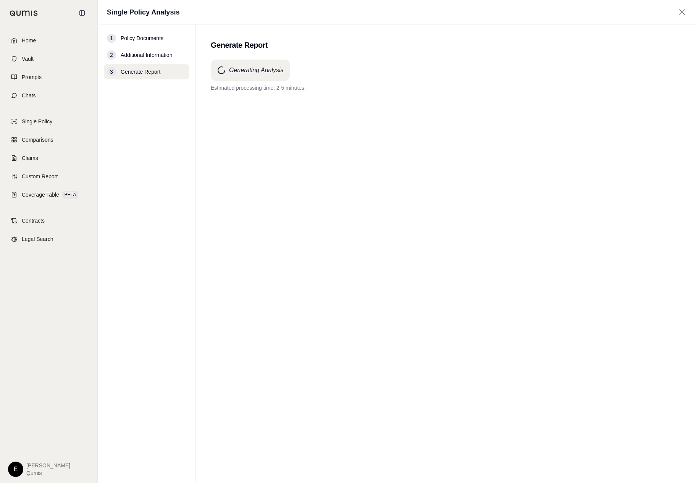
drag, startPoint x: 432, startPoint y: 218, endPoint x: 469, endPoint y: 325, distance: 112.9
click at [0, 0] on div "Home Vault Prompts Chats Single Policy Comparisons Claims Custom Report Coverag…" at bounding box center [348, 241] width 696 height 483
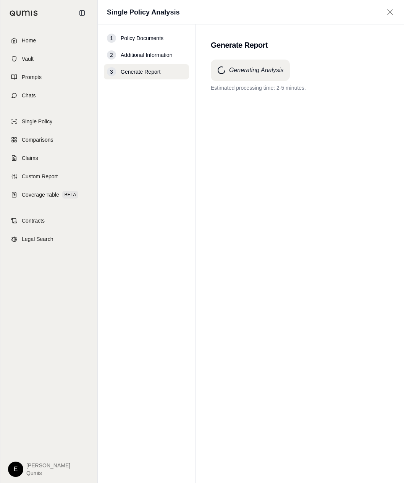
click at [289, 238] on div "Generating Analysis Estimated processing time: 2-5 minutes." at bounding box center [300, 258] width 178 height 396
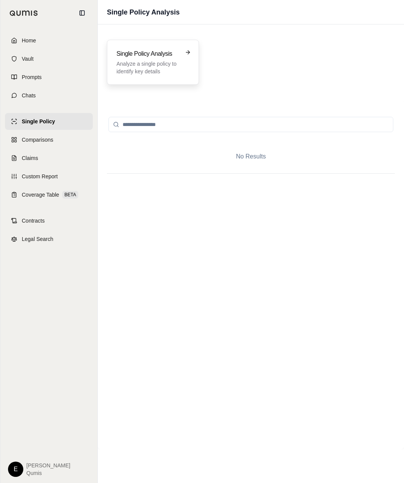
click at [184, 66] on div "Single Policy Analysis Analyze a single policy to identify key details" at bounding box center [152, 62] width 73 height 26
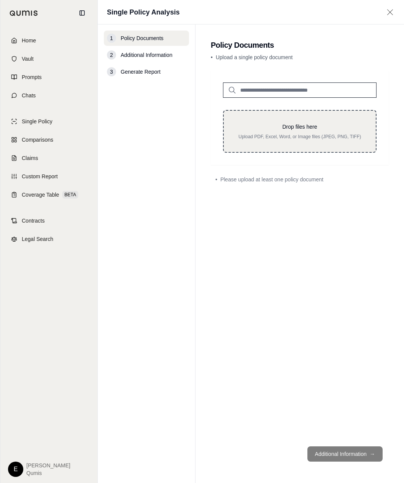
click at [316, 126] on p "Drop files here" at bounding box center [299, 127] width 127 height 8
type input "**********"
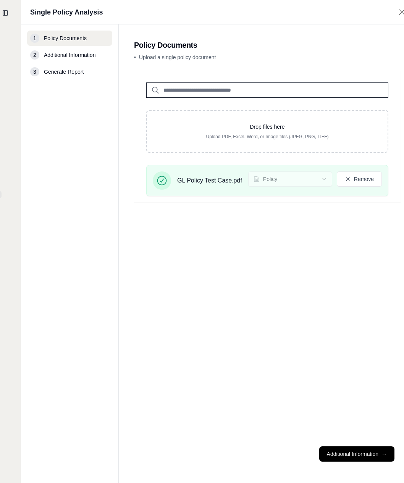
scroll to position [0, 89]
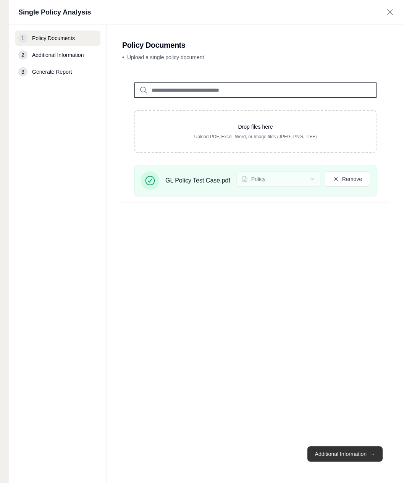
click at [326, 454] on button "Additional Information →" at bounding box center [344, 453] width 75 height 15
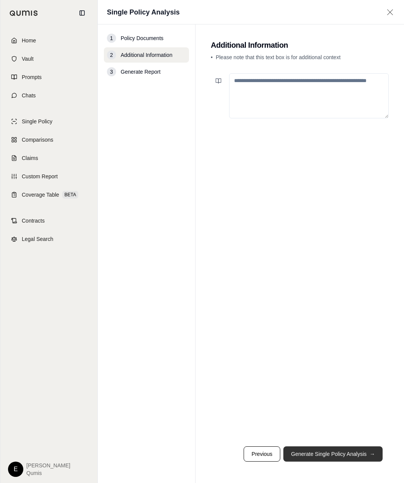
click at [326, 454] on button "Generate Single Policy Analysis →" at bounding box center [332, 453] width 99 height 15
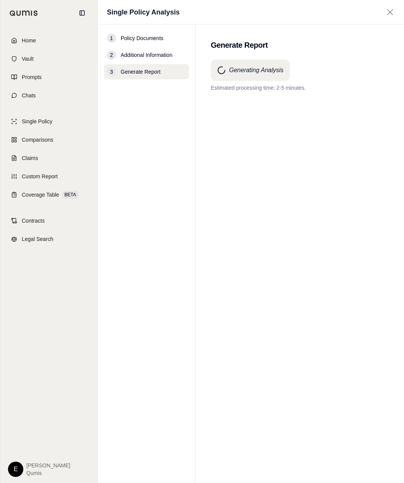
click at [326, 351] on div "Generating Analysis Estimated processing time: 2-5 minutes." at bounding box center [300, 258] width 178 height 396
click at [56, 48] on link "Home" at bounding box center [49, 40] width 88 height 17
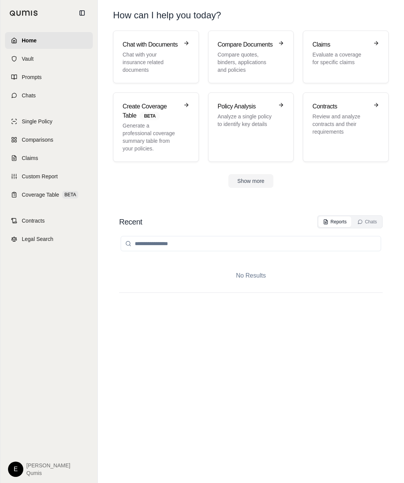
click at [57, 119] on link "Single Policy" at bounding box center [49, 121] width 88 height 17
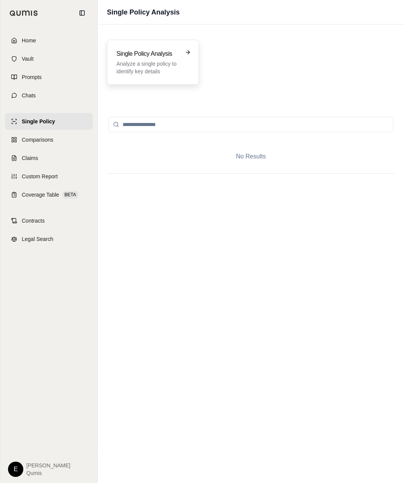
click at [162, 60] on p "Analyze a single policy to identify key details" at bounding box center [147, 67] width 62 height 15
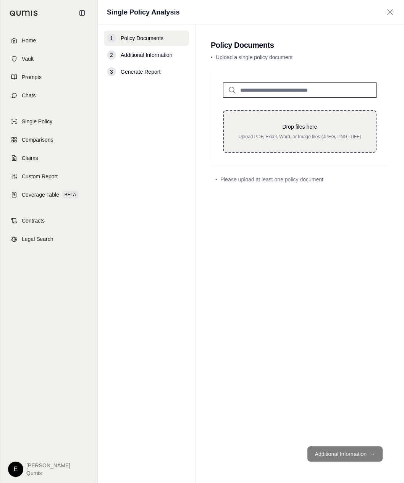
click at [279, 126] on p "Drop files here" at bounding box center [299, 127] width 127 height 8
type input "**********"
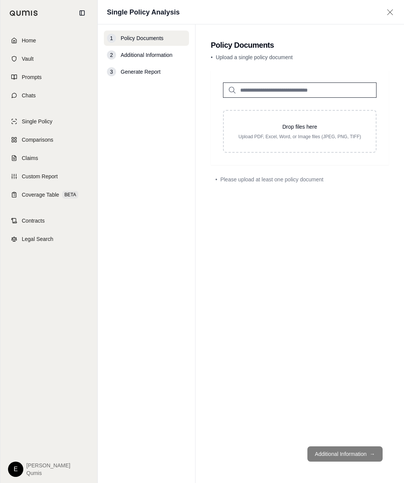
click at [333, 145] on div "Drop files here Upload PDF, Excel, Word, or Image files (JPEG, PNG, TIFF)" at bounding box center [299, 131] width 153 height 43
type input "**********"
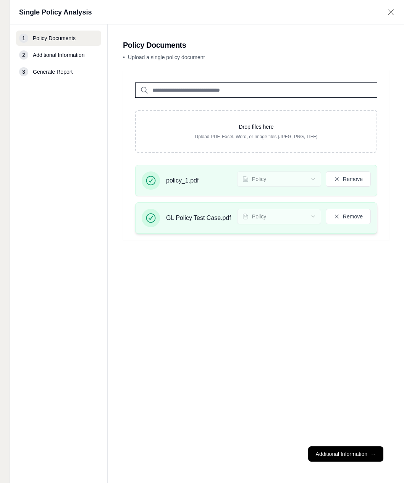
scroll to position [0, 89]
click at [351, 214] on button "Remove" at bounding box center [347, 216] width 45 height 15
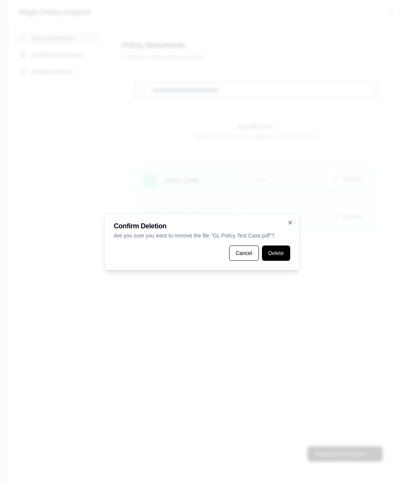
click at [275, 253] on button "Delete" at bounding box center [276, 252] width 28 height 15
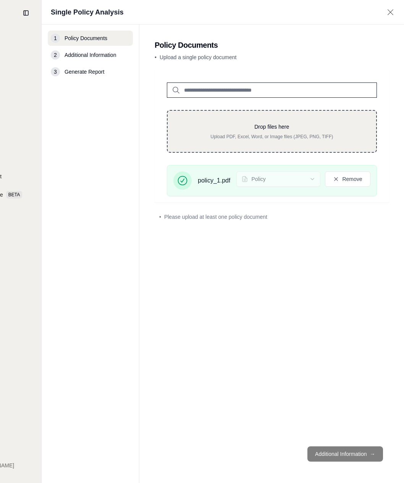
click at [304, 113] on div "Drop files here Upload PDF, Excel, Word, or Image files (JPEG, PNG, TIFF)" at bounding box center [272, 131] width 210 height 43
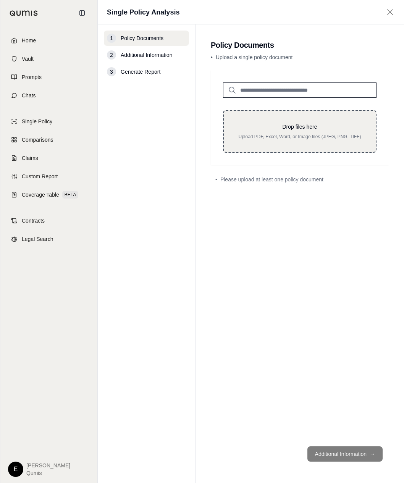
click at [281, 130] on p "Drop files here" at bounding box center [299, 127] width 127 height 8
type input "**********"
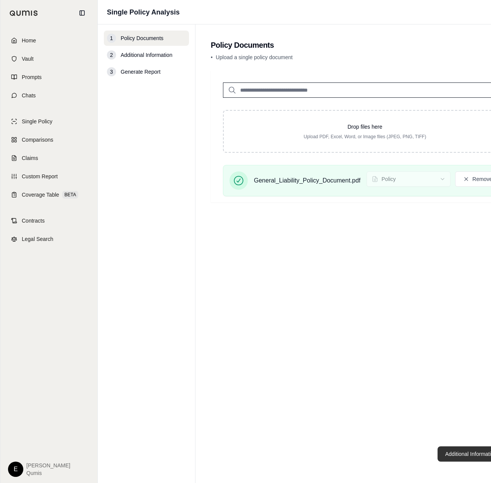
click at [403, 447] on button "Additional Information →" at bounding box center [474, 453] width 75 height 15
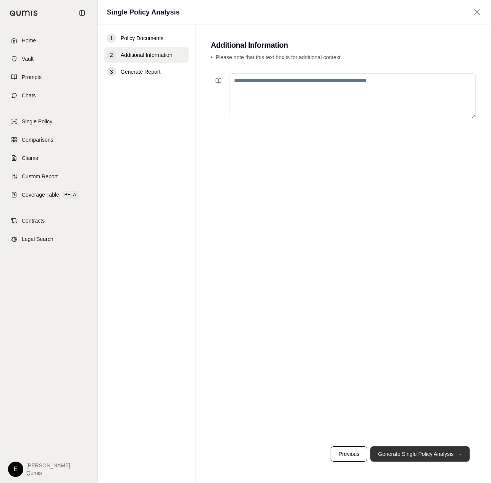
click at [403, 457] on button "Generate Single Policy Analysis →" at bounding box center [419, 453] width 99 height 15
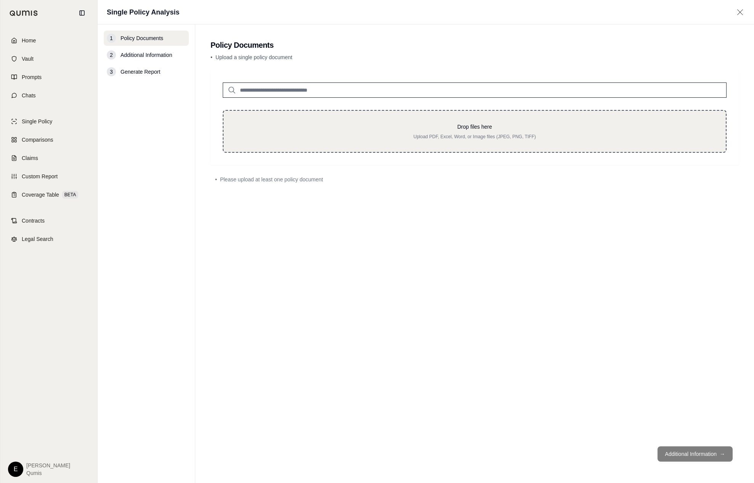
click at [461, 143] on div "Drop files here Upload PDF, Excel, Word, or Image files (JPEG, PNG, TIFF)" at bounding box center [475, 131] width 504 height 43
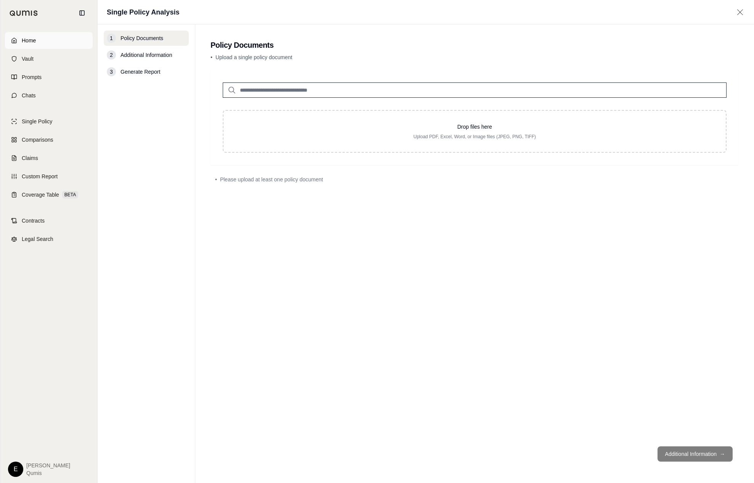
click at [40, 33] on link "Home" at bounding box center [49, 40] width 88 height 17
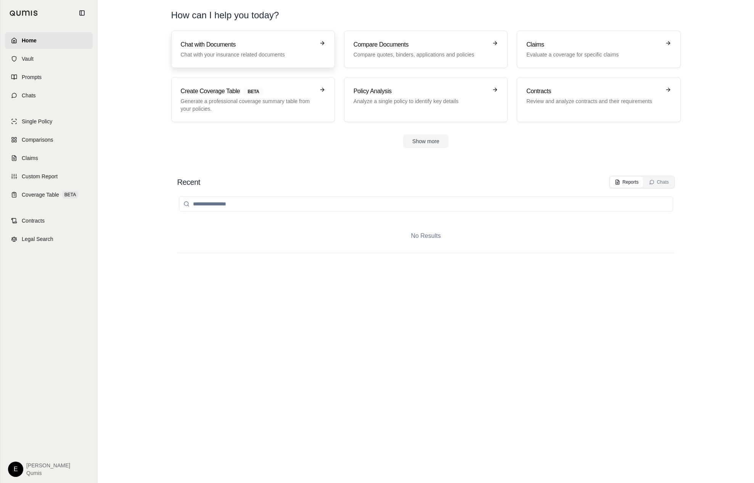
click at [190, 44] on h3 "Chat with Documents" at bounding box center [248, 44] width 134 height 9
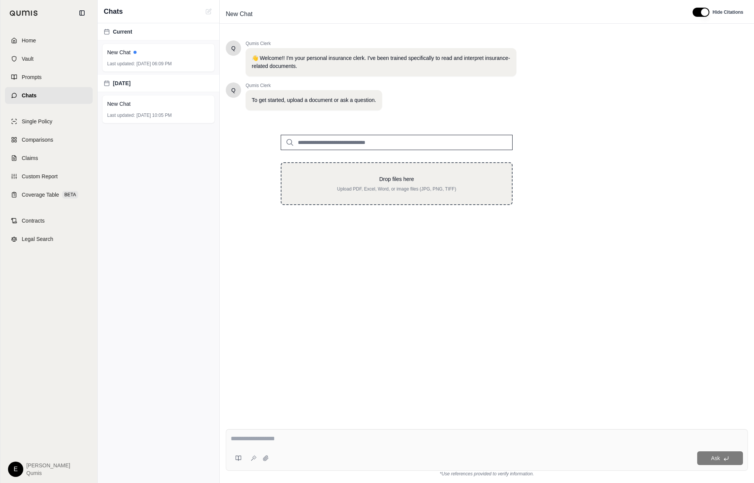
click at [389, 184] on div "Drop files here Upload PDF, Excel, Word, or image files (JPG, PNG, TIFF)" at bounding box center [397, 183] width 206 height 17
type input "**********"
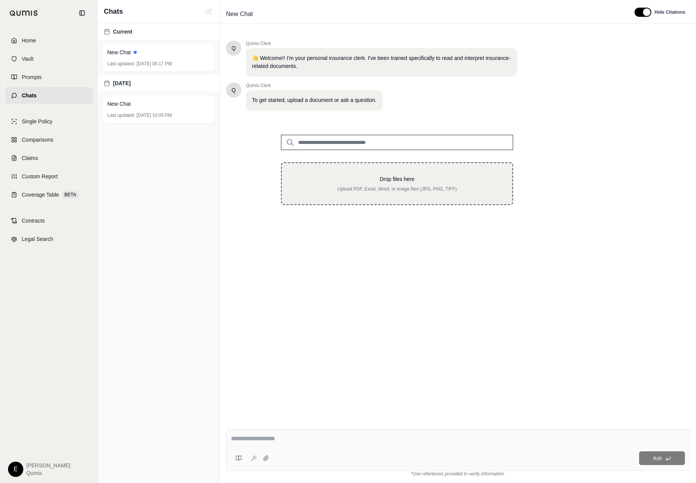
click at [447, 172] on div "Drop files here Upload PDF, Excel, Word, or image files (JPG, PNG, TIFF)" at bounding box center [397, 183] width 232 height 43
type input "**********"
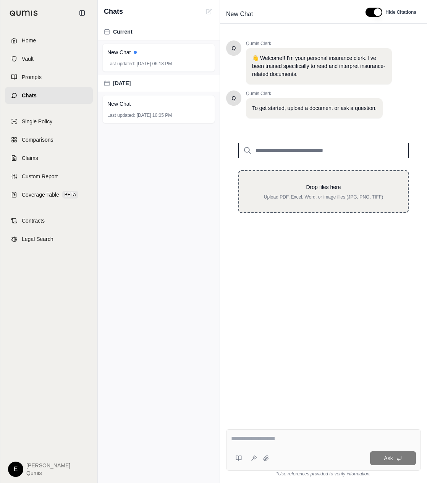
click at [252, 187] on p "Drop files here" at bounding box center [323, 187] width 144 height 8
type input "**********"
click at [286, 195] on p "Upload PDF, Excel, Word, or image files (JPG, PNG, TIFF)" at bounding box center [323, 197] width 144 height 6
type input "**********"
click at [317, 180] on div "Drop files here Upload PDF, Excel, Word, or image files (JPG, PNG, TIFF)" at bounding box center [323, 191] width 170 height 43
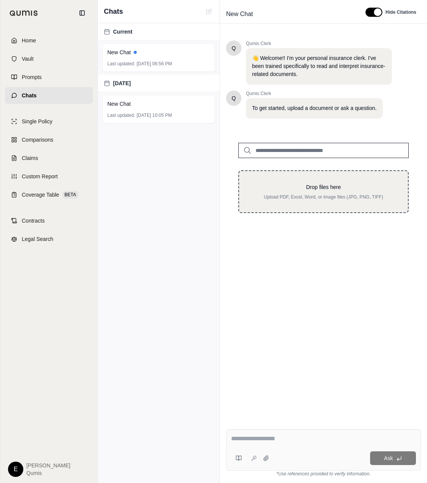
type input "**********"
click at [321, 177] on div "Drop files here Upload PDF, Excel, Word, or image files (JPG, PNG, TIFF)" at bounding box center [323, 191] width 170 height 43
type input "**********"
click at [330, 184] on p "Drop files here" at bounding box center [323, 187] width 144 height 8
type input "**********"
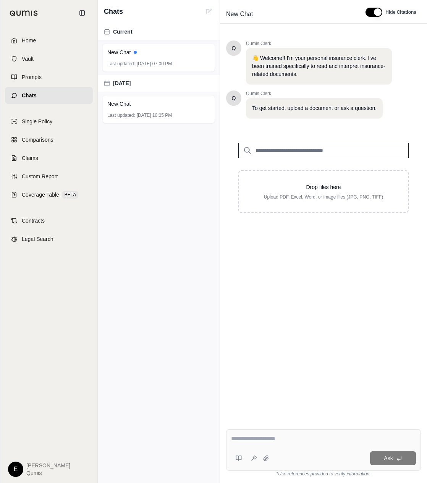
click at [43, 119] on span "Single Policy" at bounding box center [37, 122] width 31 height 8
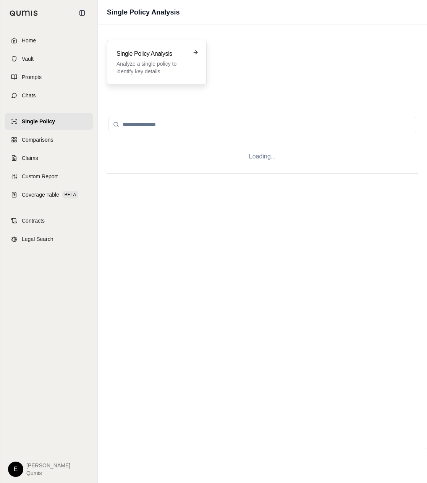
click at [115, 77] on div "Single Policy Analysis Analyze a single policy to identify key details" at bounding box center [157, 62] width 100 height 45
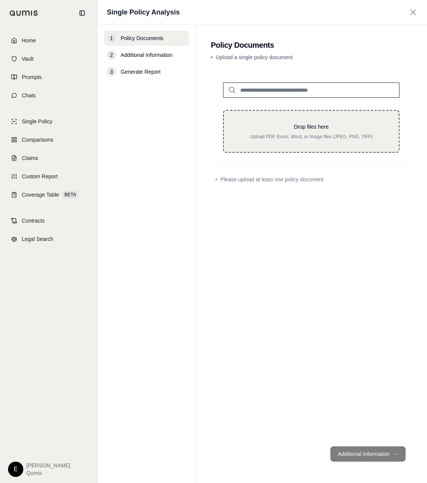
click at [327, 139] on p "Upload PDF, Excel, Word, or Image files (JPEG, PNG, TIFF)" at bounding box center [311, 137] width 150 height 6
type input "**********"
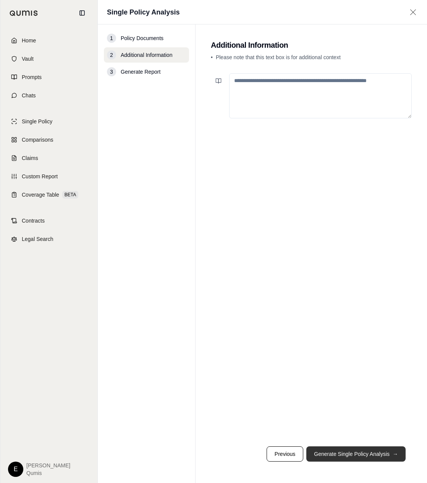
click at [378, 454] on button "Generate Single Policy Analysis →" at bounding box center [355, 453] width 99 height 15
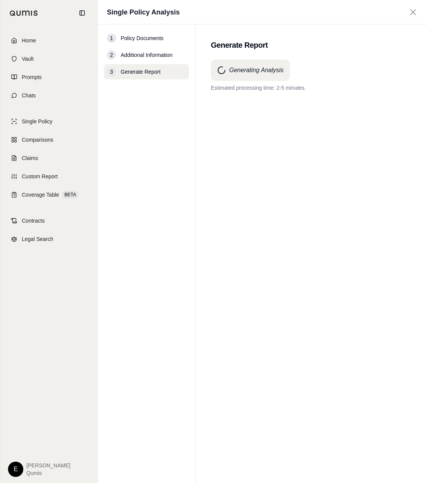
click at [323, 188] on div "Generating Analysis Estimated processing time: 2-5 minutes." at bounding box center [311, 258] width 201 height 396
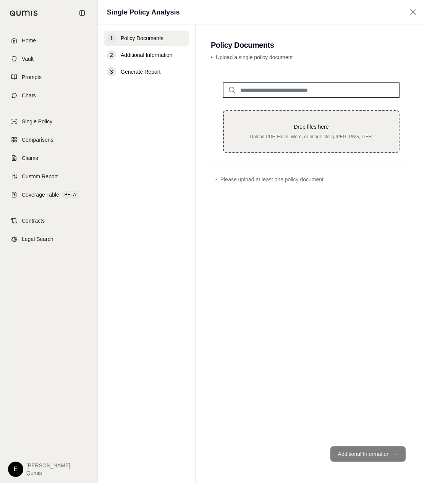
click at [258, 128] on p "Drop files here" at bounding box center [311, 127] width 150 height 8
type input "**********"
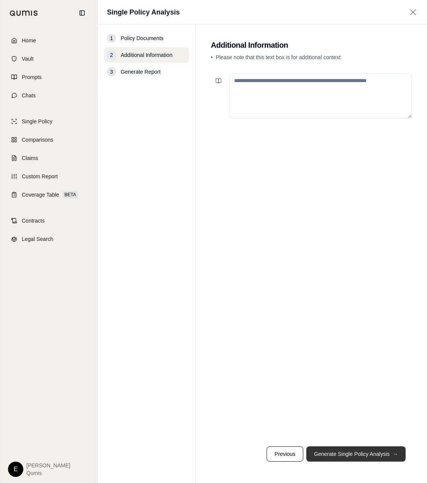
click at [384, 451] on button "Generate Single Policy Analysis →" at bounding box center [355, 453] width 99 height 15
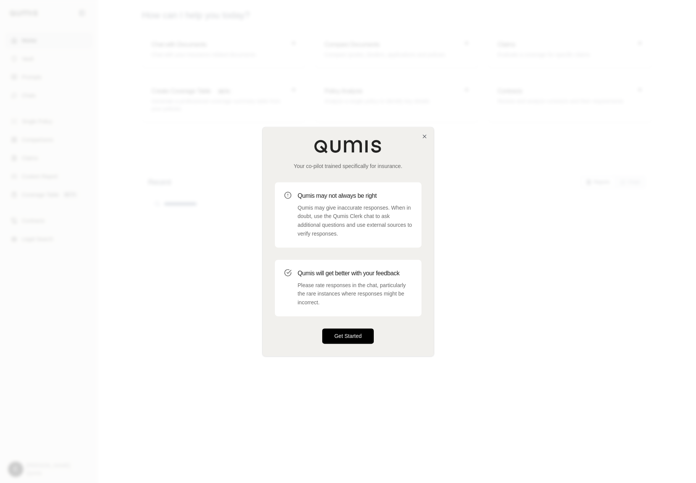
click at [344, 330] on button "Get Started" at bounding box center [348, 335] width 52 height 15
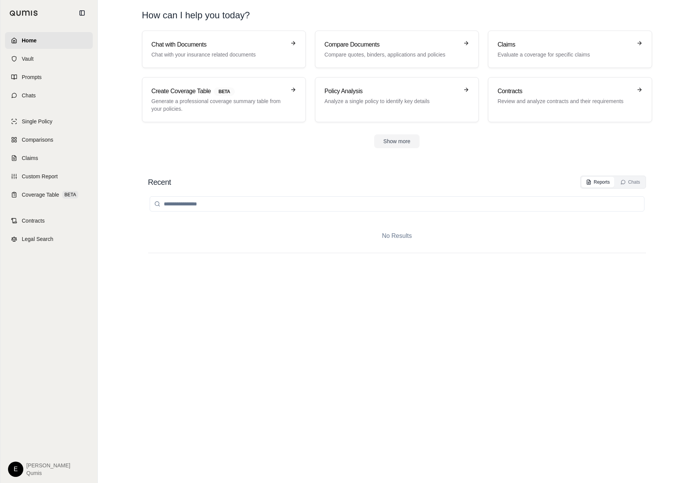
click at [237, 27] on header "How can I help you today?" at bounding box center [397, 15] width 534 height 31
click at [468, 48] on div "Compare Documents Compare quotes, binders, applications and policies" at bounding box center [396, 49] width 145 height 18
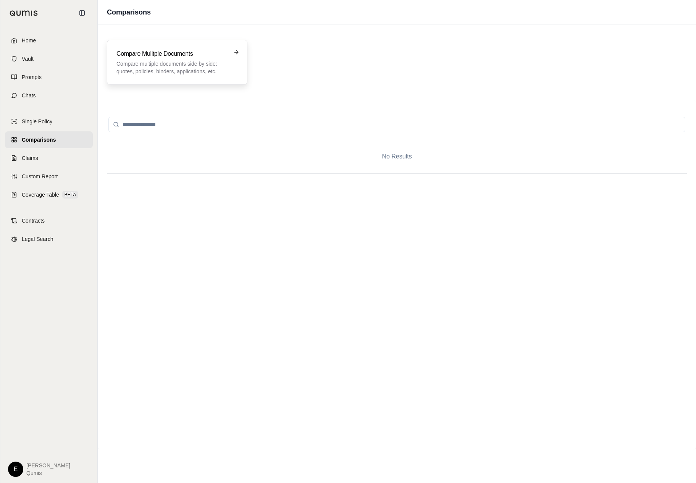
click at [192, 73] on p "Compare multiple documents side by side: quotes, policies, binders, application…" at bounding box center [171, 67] width 111 height 15
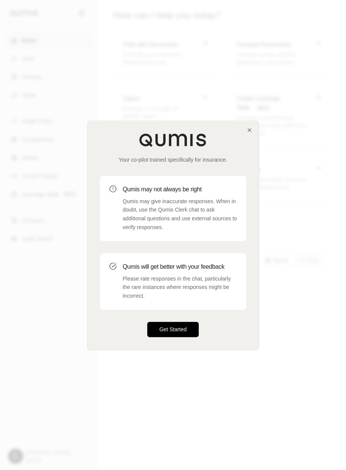
click at [191, 323] on button "Get Started" at bounding box center [173, 329] width 52 height 15
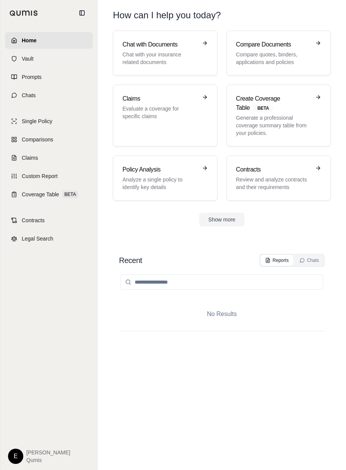
click at [20, 457] on html "Home Vault Prompts Chats Single Policy Comparisons Claims Custom Report Coverag…" at bounding box center [173, 235] width 346 height 470
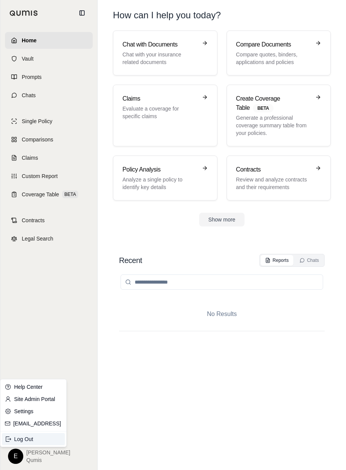
click at [41, 436] on div "Log Out" at bounding box center [33, 439] width 63 height 12
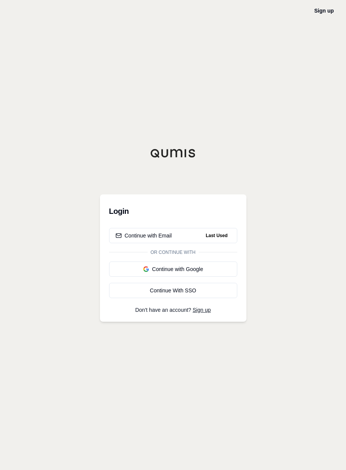
click at [229, 143] on div "Sign up Login Continue with Email Last Used Or continue with Continue with Goog…" at bounding box center [173, 235] width 346 height 470
click at [217, 240] on button "Continue with Email Last Used" at bounding box center [173, 235] width 128 height 15
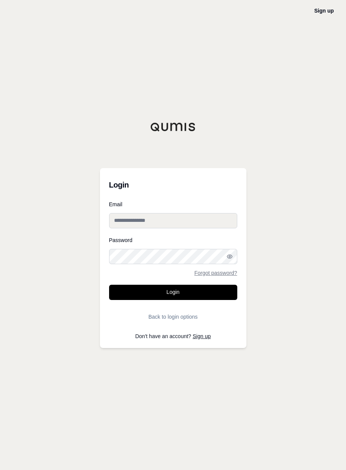
click at [199, 221] on input "Email" at bounding box center [173, 220] width 128 height 15
type input "**********"
click at [109, 285] on button "Login" at bounding box center [173, 292] width 128 height 15
